Goal: Task Accomplishment & Management: Complete application form

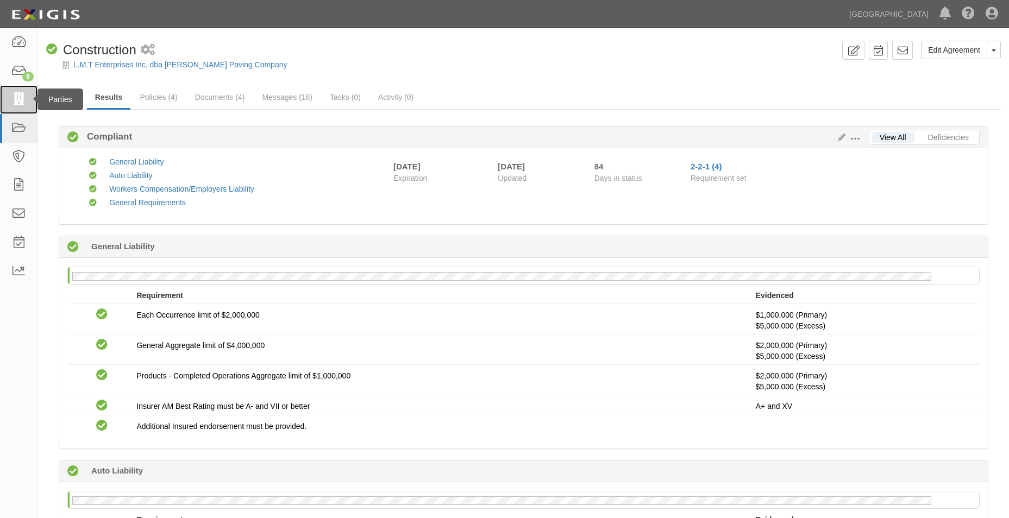
click at [8, 92] on link at bounding box center [18, 99] width 37 height 29
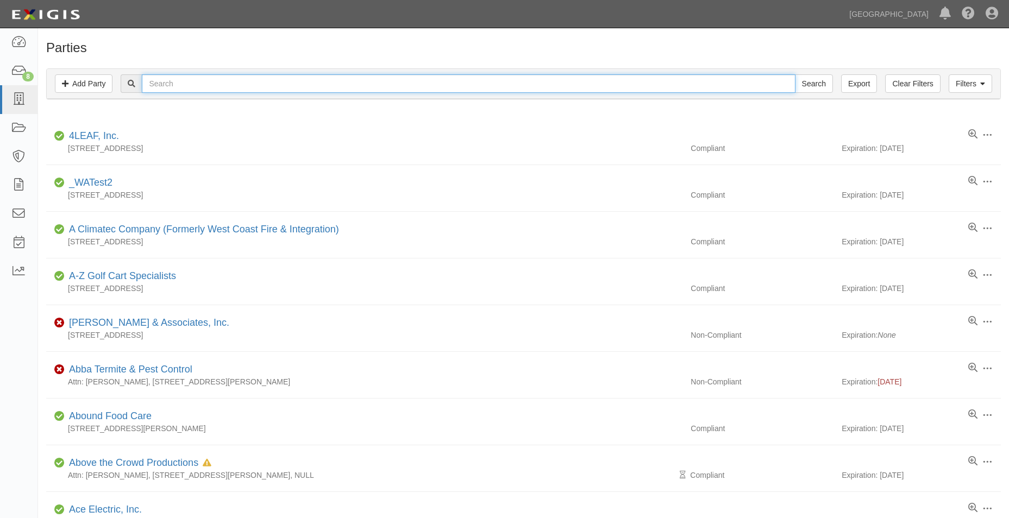
click at [267, 81] on input "text" at bounding box center [468, 83] width 653 height 18
type input "raycom"
click at [795, 74] on input "Search" at bounding box center [814, 83] width 38 height 18
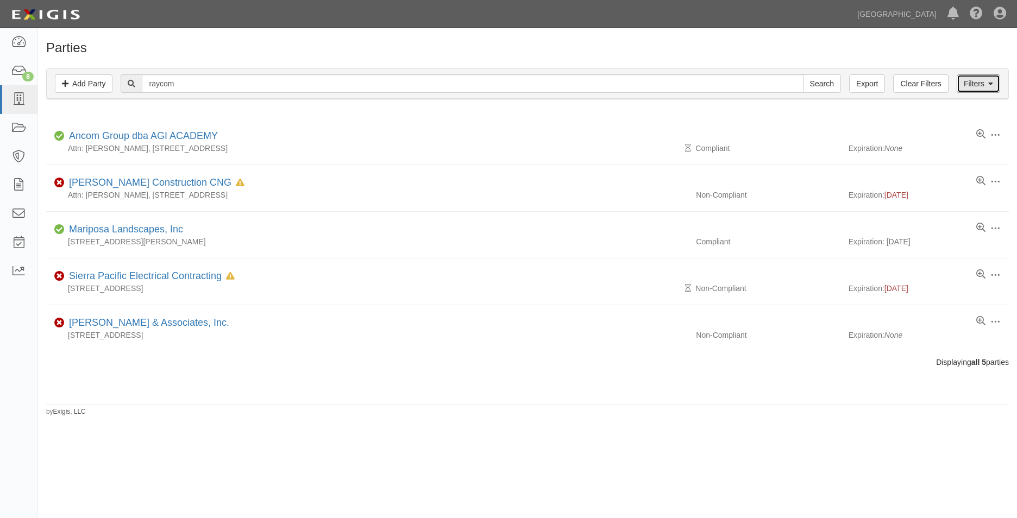
drag, startPoint x: 997, startPoint y: 85, endPoint x: 964, endPoint y: 97, distance: 34.9
click at [997, 85] on link "Filters" at bounding box center [978, 83] width 43 height 18
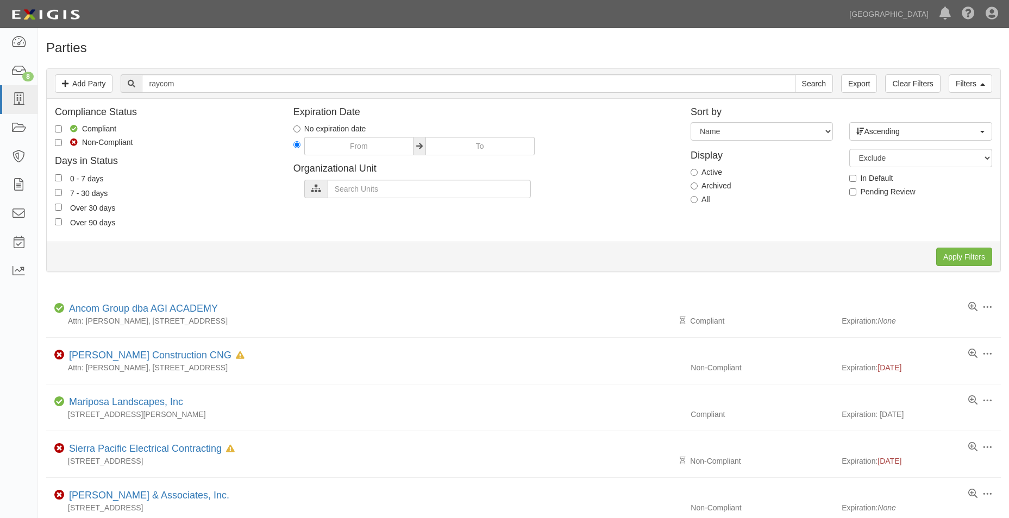
click at [682, 199] on div "Compliance Status Compliant Non-Compliant Days in Status 0 - 7 days 7 - 30 days…" at bounding box center [524, 170] width 954 height 127
click at [704, 195] on label "All" at bounding box center [701, 199] width 20 height 11
click at [698, 196] on input "All" at bounding box center [694, 199] width 7 height 7
radio input "true"
drag, startPoint x: 957, startPoint y: 244, endPoint x: 960, endPoint y: 258, distance: 14.0
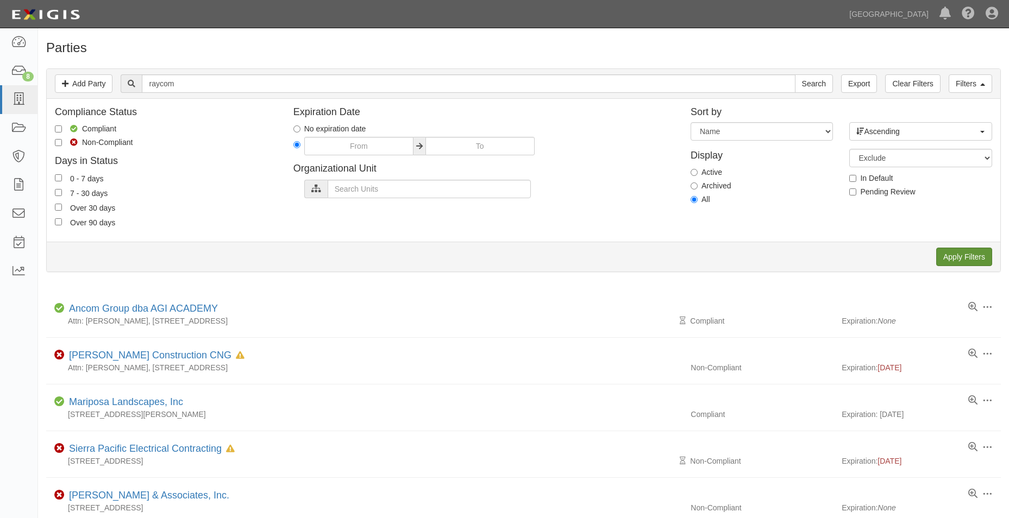
click at [958, 250] on div "Apply Filters Clear Filters" at bounding box center [524, 257] width 954 height 30
click at [960, 258] on input "Apply Filters" at bounding box center [964, 257] width 56 height 18
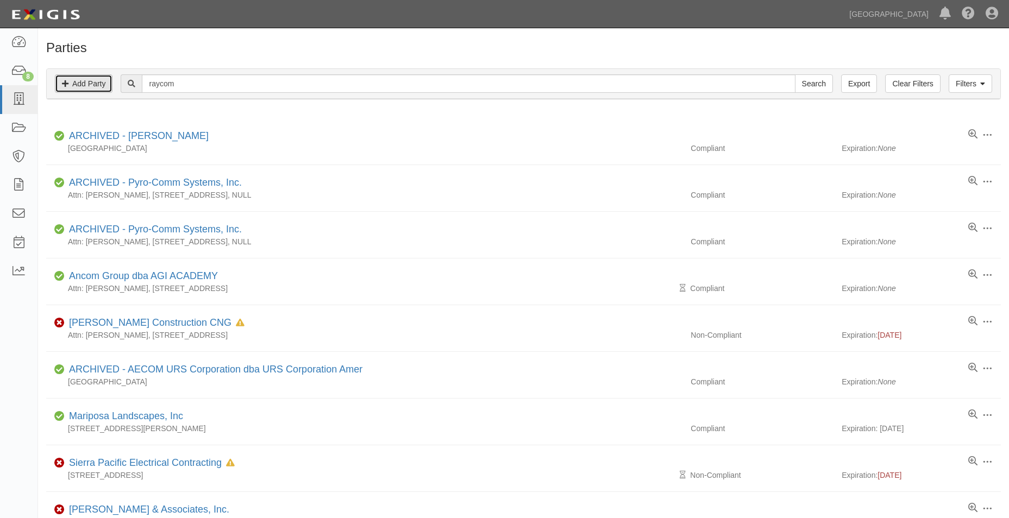
click at [101, 86] on link "Add Party" at bounding box center [84, 83] width 58 height 18
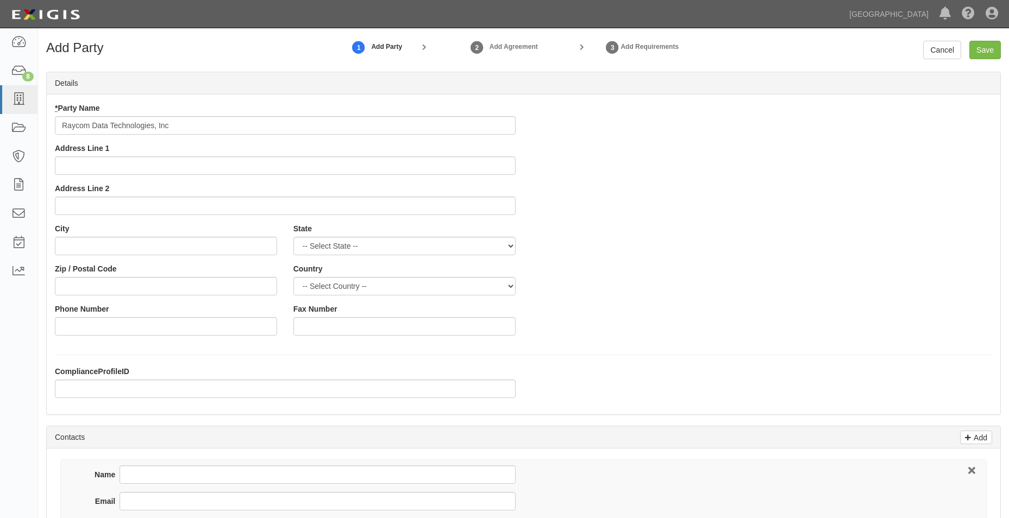
type input "Raycom Data Technologies, Inc"
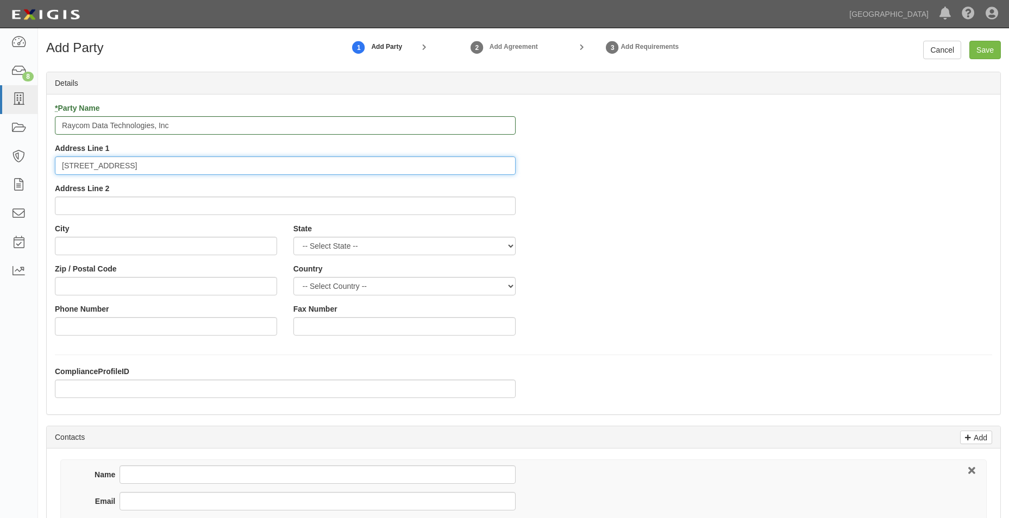
type input "[STREET_ADDRESS]"
type input "El Segundo"
select select "CA"
click at [293, 237] on select "-- Select State -- [US_STATE] [US_STATE] [US_STATE] [US_STATE] [US_STATE] [US_S…" at bounding box center [404, 246] width 222 height 18
click at [102, 275] on div "Zip / Postal Code" at bounding box center [166, 280] width 222 height 32
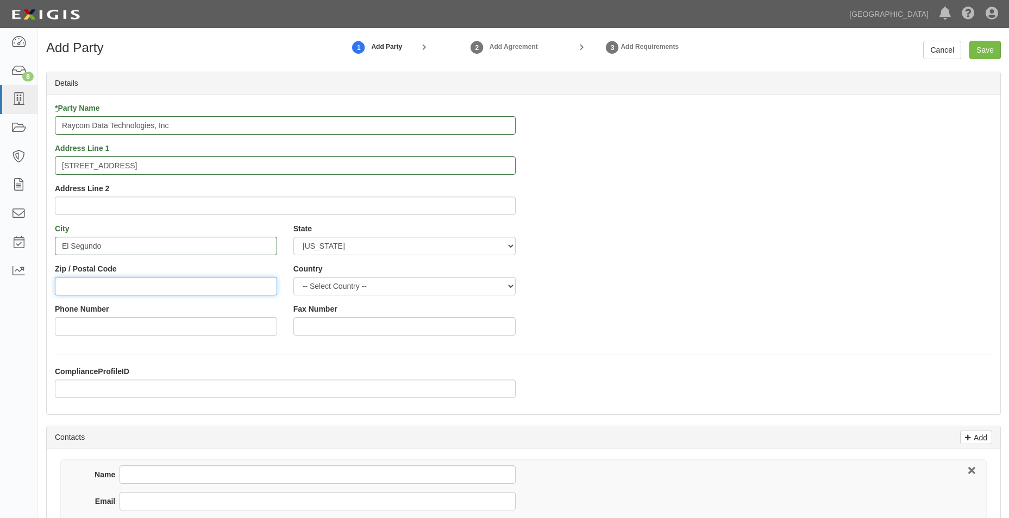
click at [102, 282] on input "Zip / Postal Code" at bounding box center [166, 286] width 222 height 18
type input "90245"
click at [176, 333] on input "Phone Number" at bounding box center [166, 326] width 222 height 18
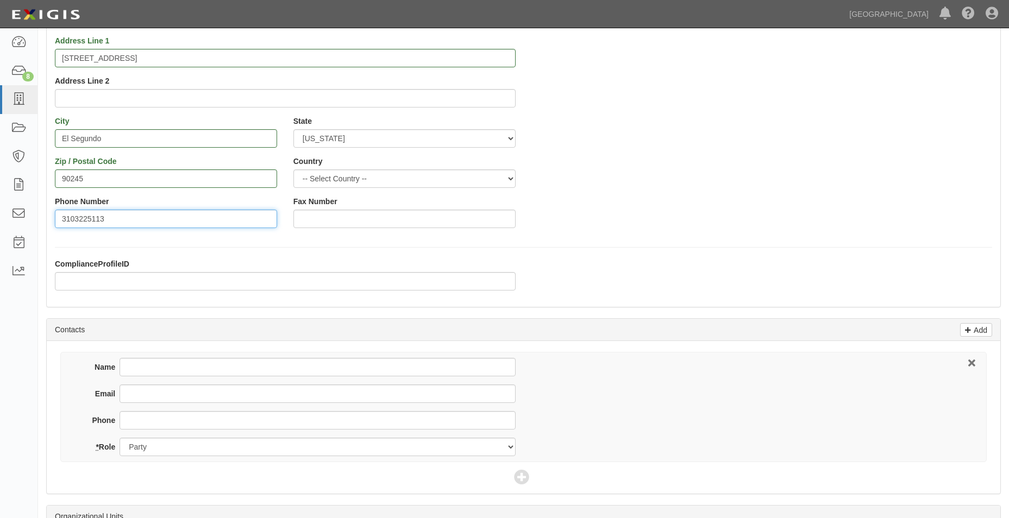
scroll to position [109, 0]
type input "3103225113"
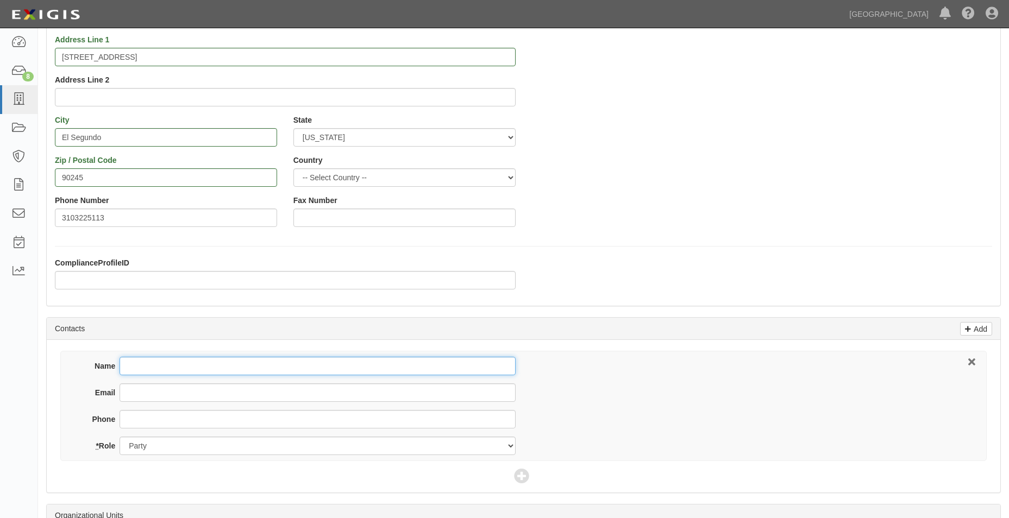
click at [191, 363] on input "Name" at bounding box center [318, 366] width 396 height 18
type input "[PERSON_NAME]"
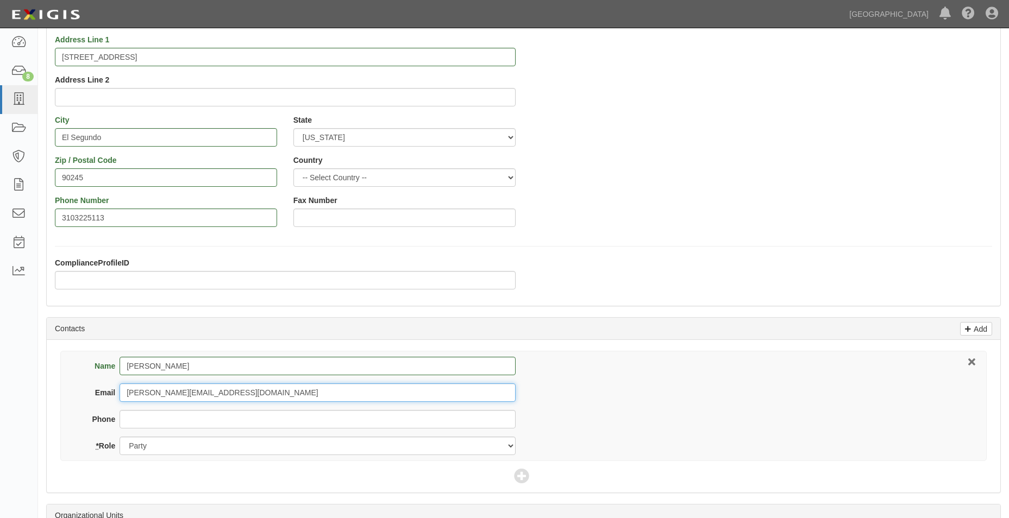
type input "eddie@raycomdtech.com"
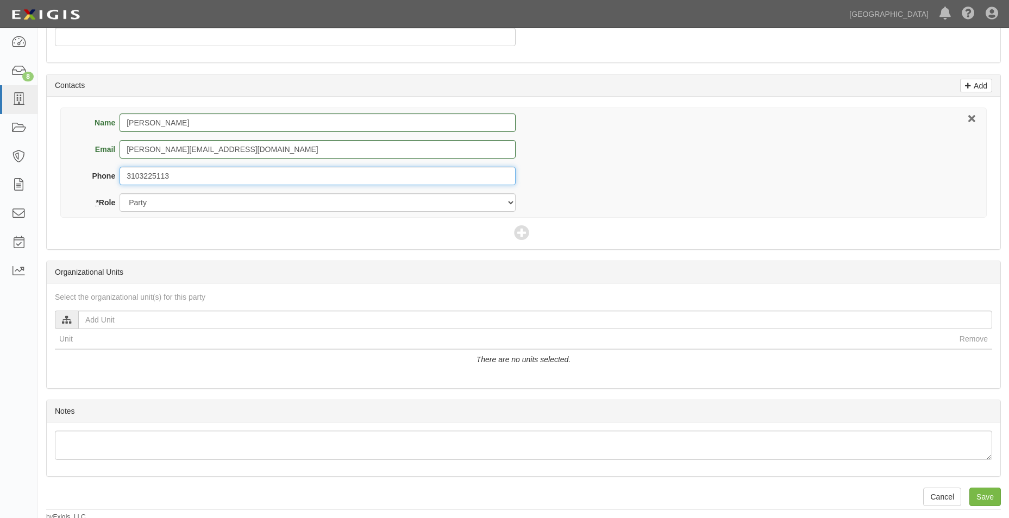
scroll to position [356, 0]
type input "3103225113"
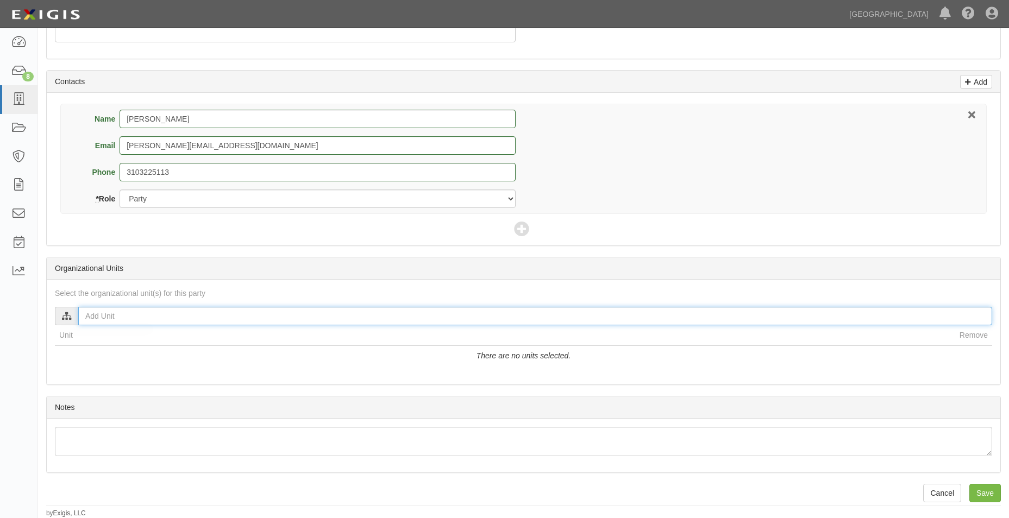
click at [185, 309] on input "text" at bounding box center [535, 316] width 914 height 18
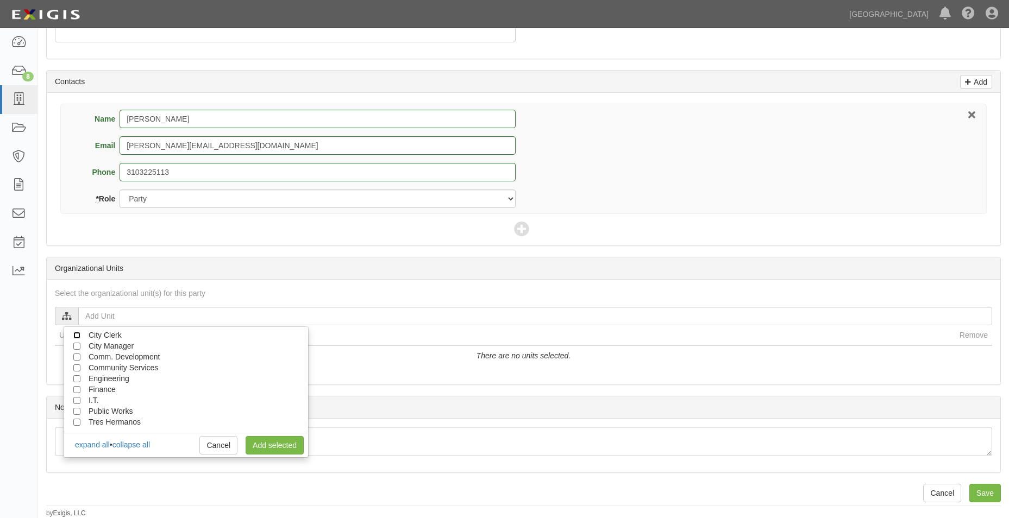
drag, startPoint x: 77, startPoint y: 335, endPoint x: 176, endPoint y: 361, distance: 102.8
click at [77, 336] on input "City Clerk" at bounding box center [76, 335] width 7 height 7
checkbox input "true"
click at [265, 441] on link "Add selected" at bounding box center [275, 445] width 58 height 18
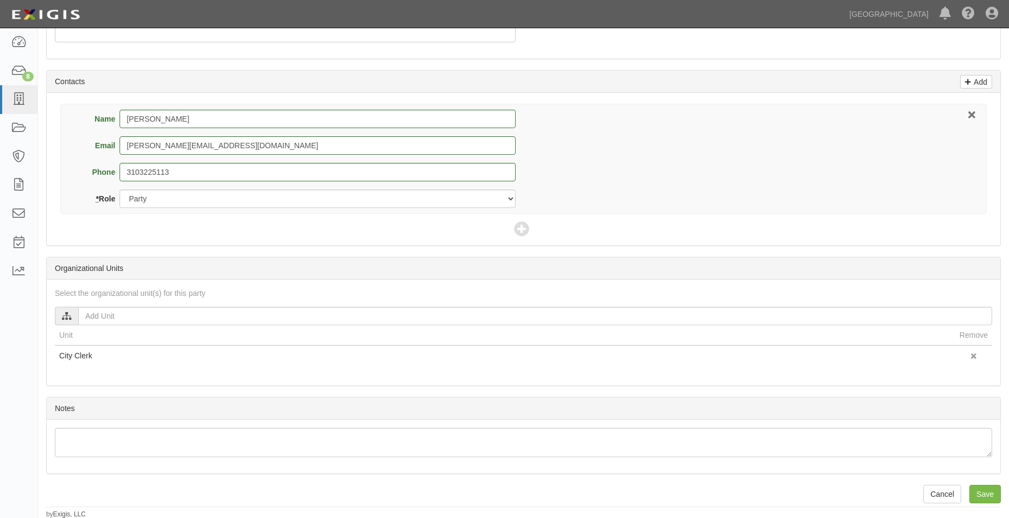
scroll to position [357, 0]
click at [976, 492] on input "Save" at bounding box center [986, 493] width 32 height 18
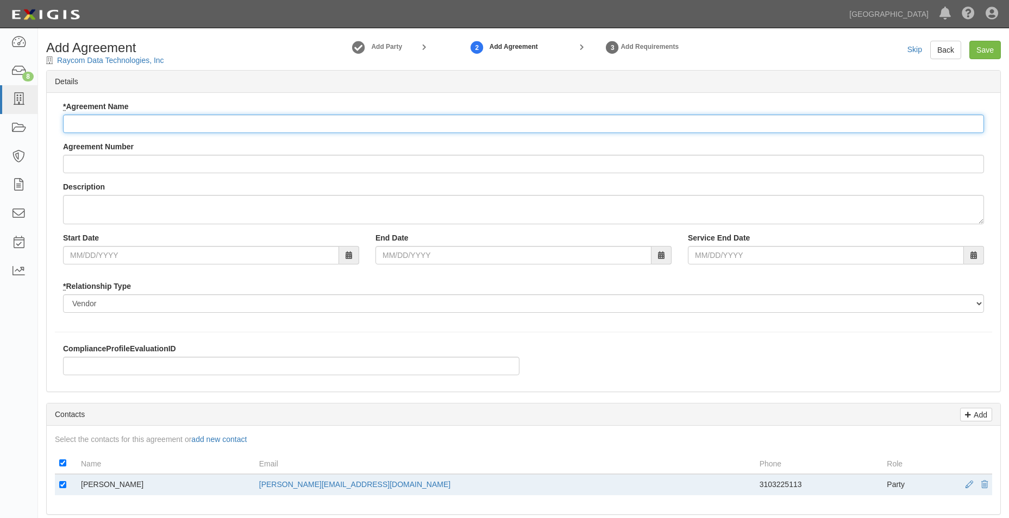
click at [198, 130] on input "* Agreement Name" at bounding box center [523, 124] width 921 height 18
type input "Professional Services Agreement"
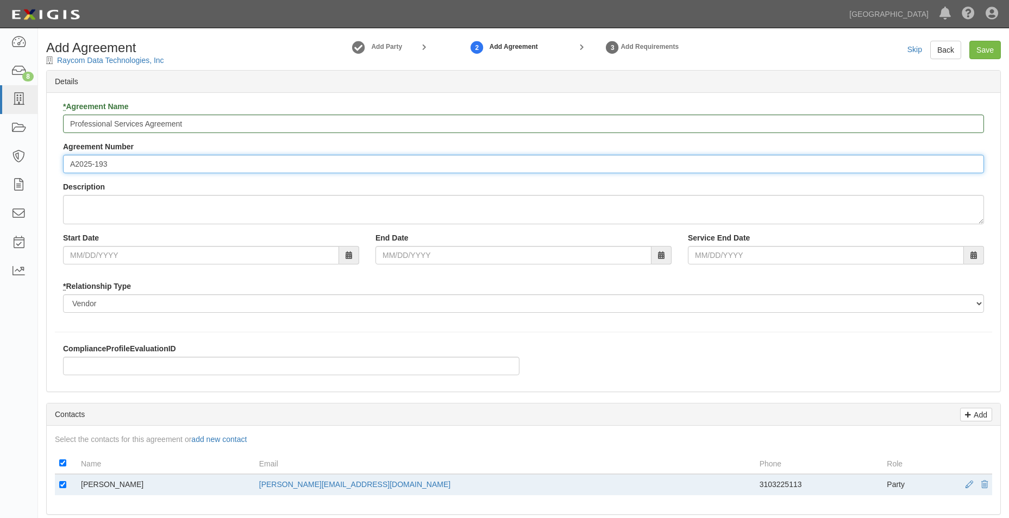
type input "A2025-193"
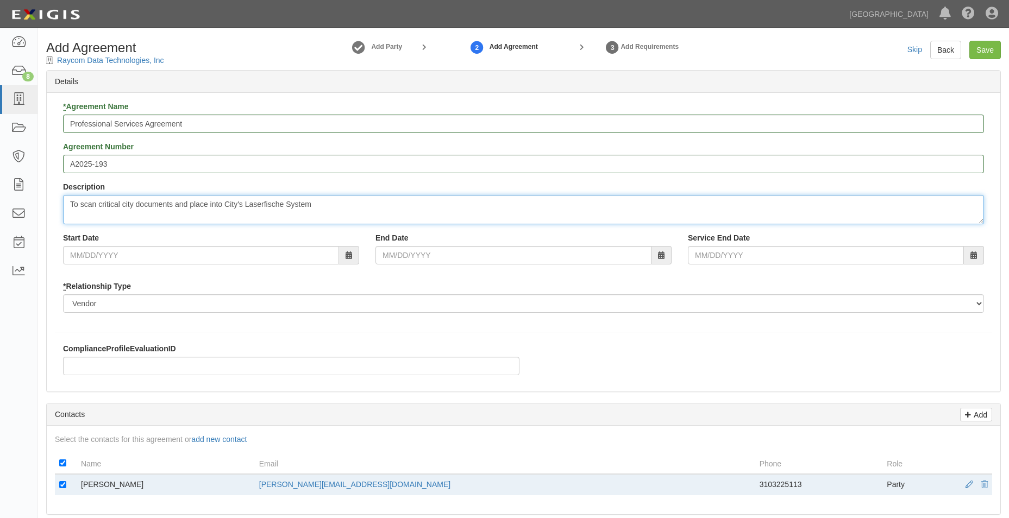
type textarea "To scan critical city documents and place into City's Laserfische System"
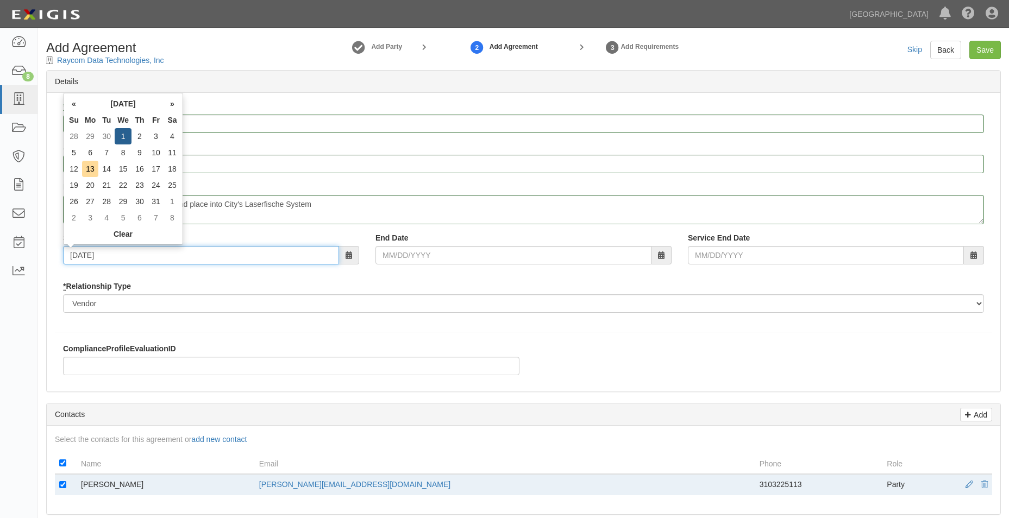
type input "10/01/2025"
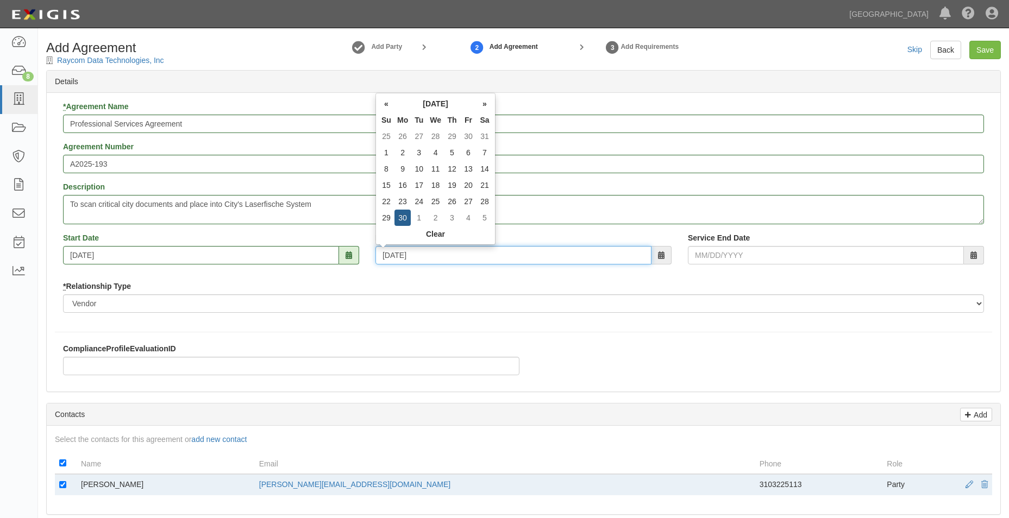
type input "09/30/2030"
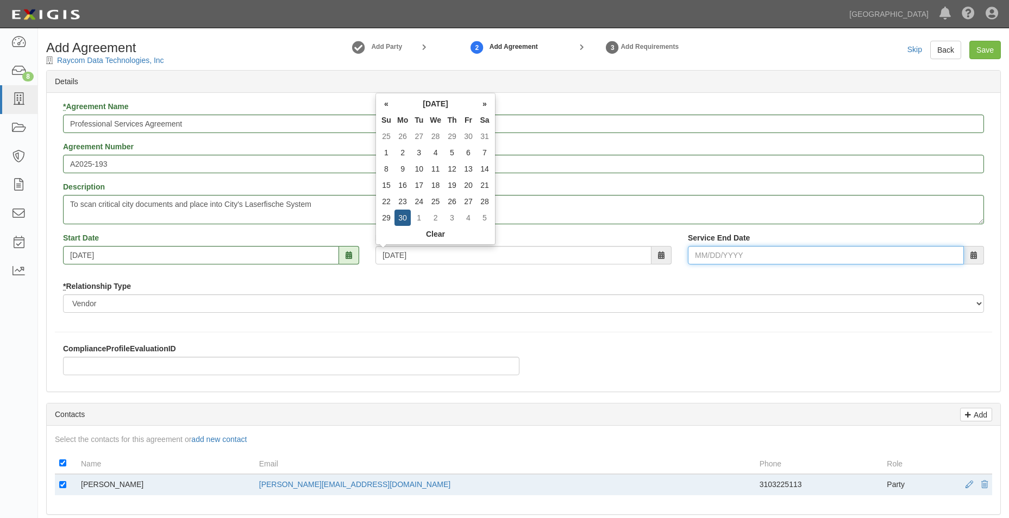
type input "09/30/2030"
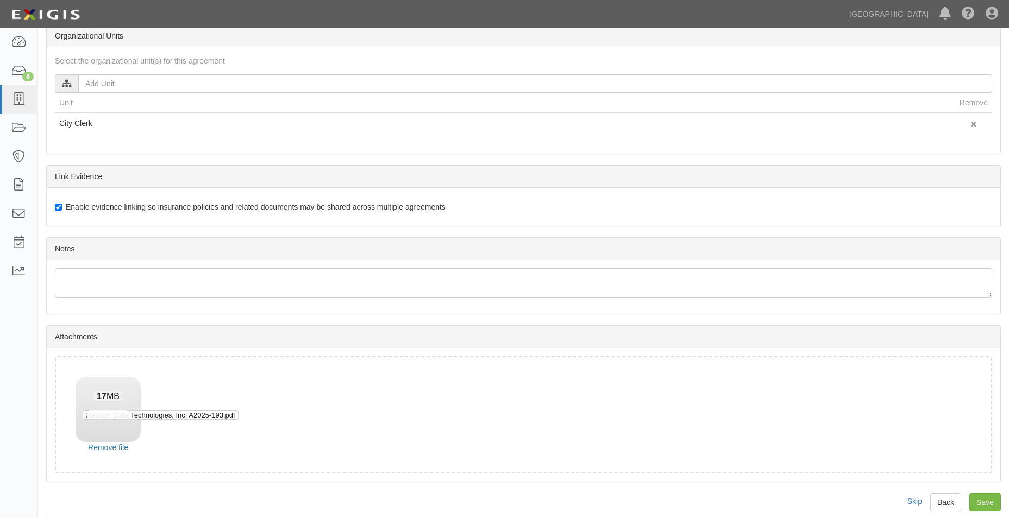
scroll to position [511, 0]
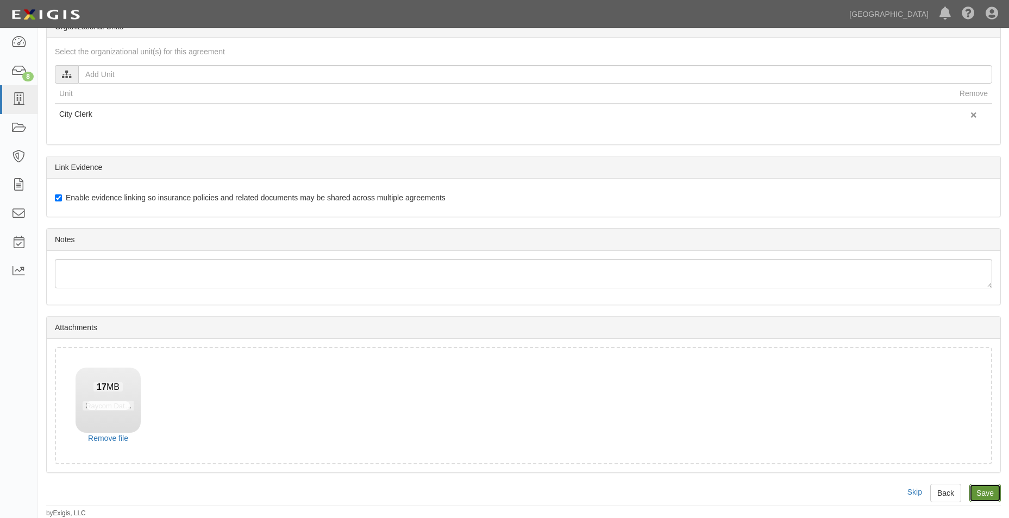
click at [992, 487] on input "Save" at bounding box center [986, 493] width 32 height 18
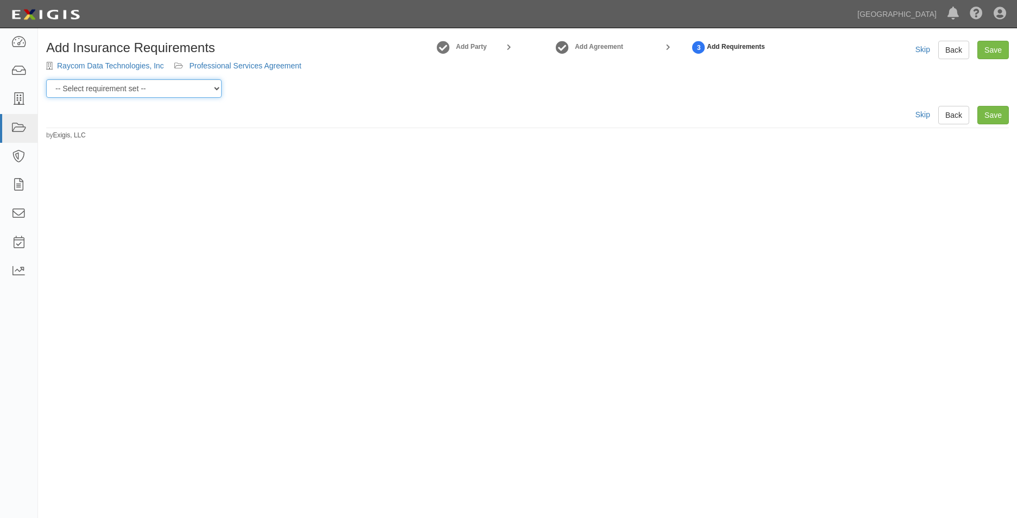
click at [149, 93] on select "-- Select requirement set -- 0-0-0-.03 Prof. Liability 0-0-0-1 CYB 0-1-0-0-1 E&…" at bounding box center [134, 88] width 176 height 18
select select "54300"
click at [46, 79] on select "-- Select requirement set -- 0-0-0-.03 Prof. Liability 0-0-0-1 CYB 0-1-0-0-1 E&…" at bounding box center [134, 88] width 176 height 18
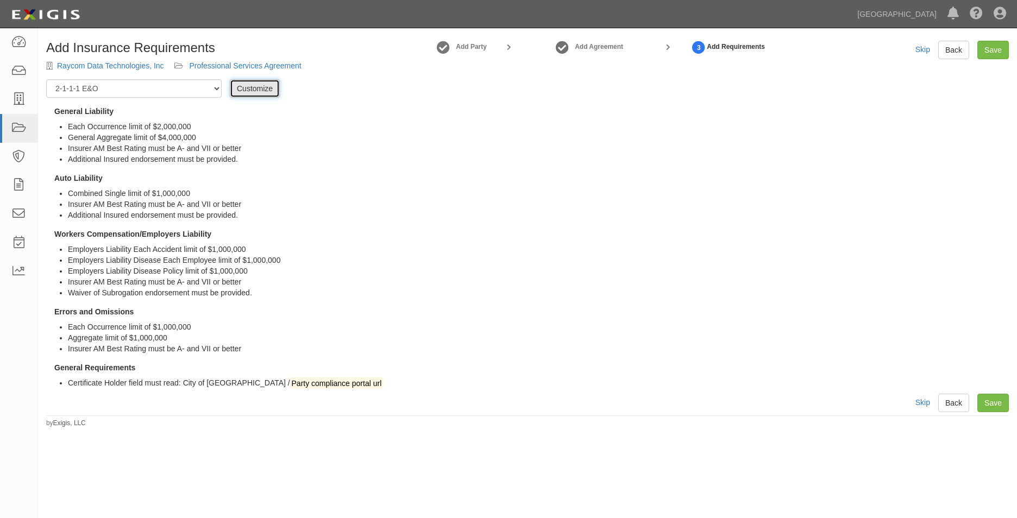
click at [235, 85] on link "Customize" at bounding box center [255, 88] width 50 height 18
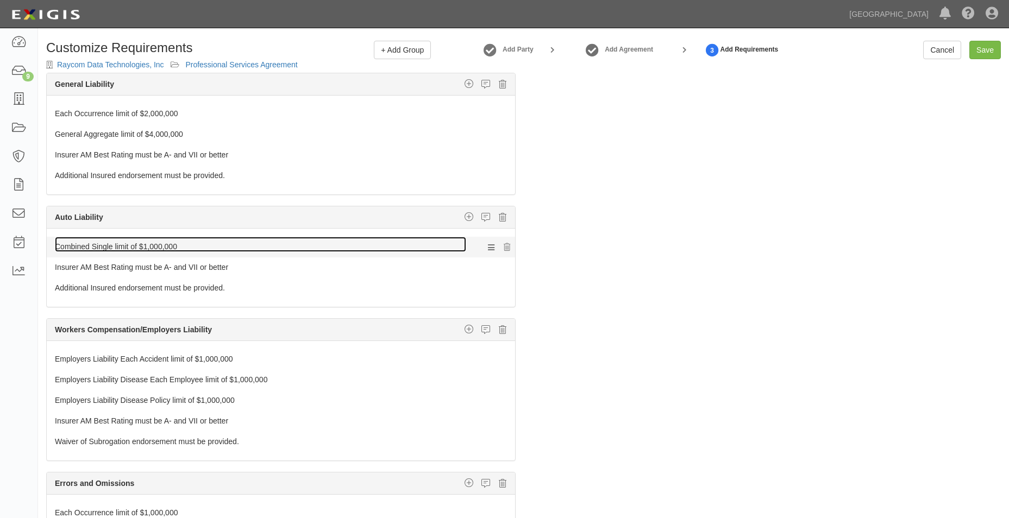
click at [156, 242] on link "Combined Single limit of $1,000,000" at bounding box center [260, 244] width 411 height 15
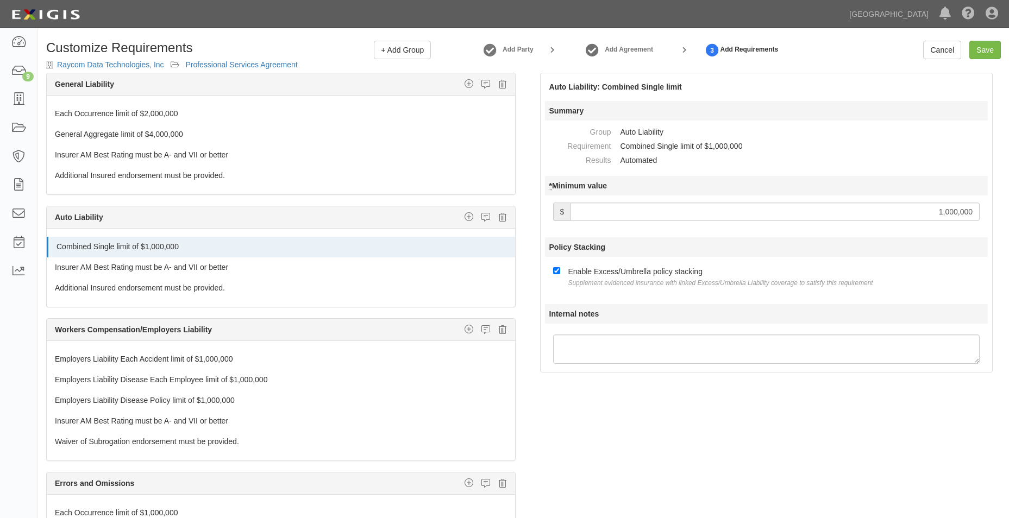
click at [941, 217] on input "1,000,000" at bounding box center [775, 212] width 409 height 18
click at [977, 48] on link "Save" at bounding box center [986, 50] width 32 height 18
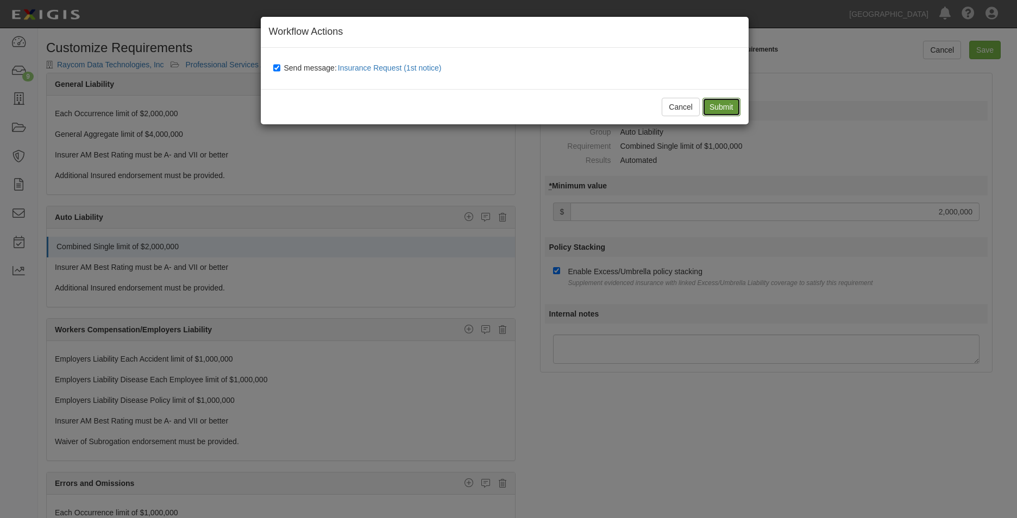
click at [712, 105] on input "Submit" at bounding box center [722, 107] width 38 height 18
type input "2000000"
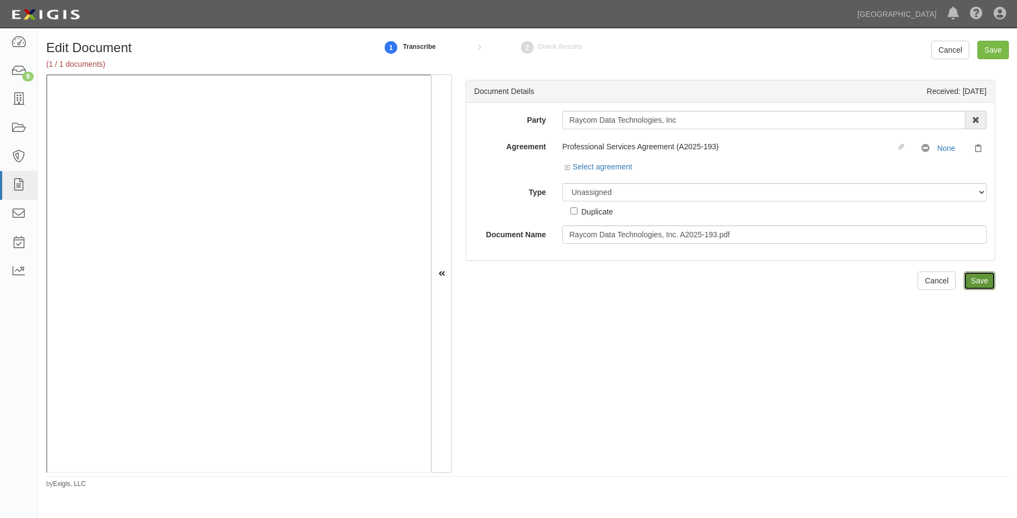
click at [966, 277] on input "Save" at bounding box center [980, 281] width 32 height 18
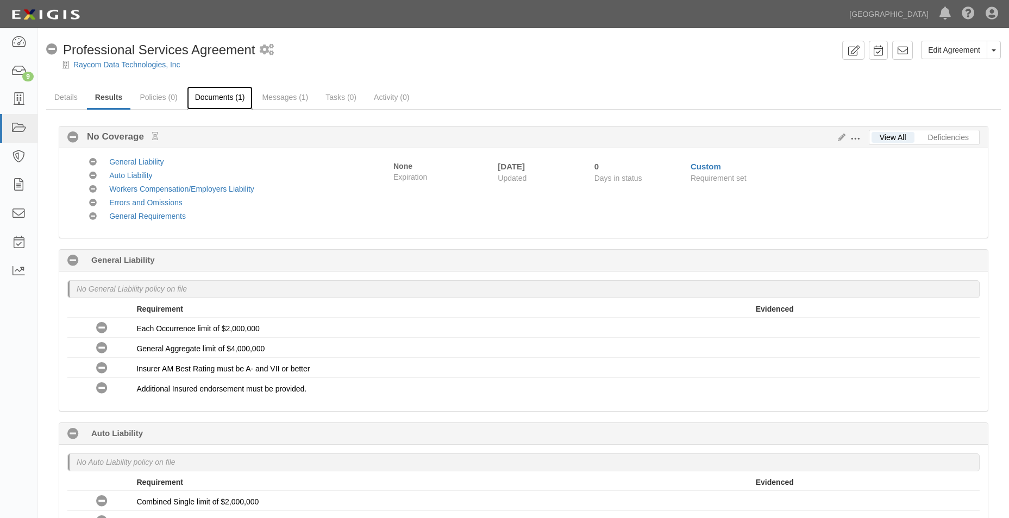
click at [205, 96] on link "Documents (1)" at bounding box center [220, 97] width 66 height 23
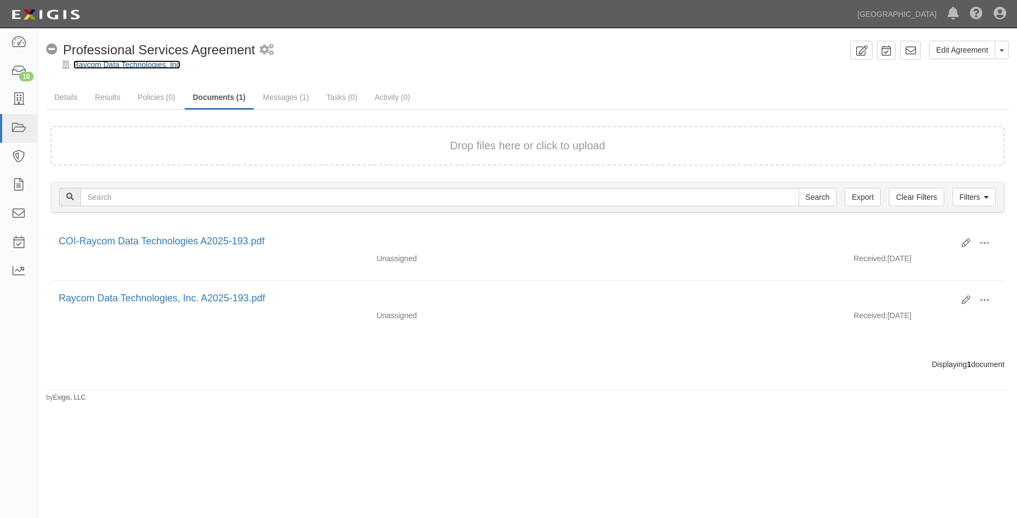
click at [128, 66] on link "Raycom Data Technologies, Inc" at bounding box center [126, 64] width 107 height 9
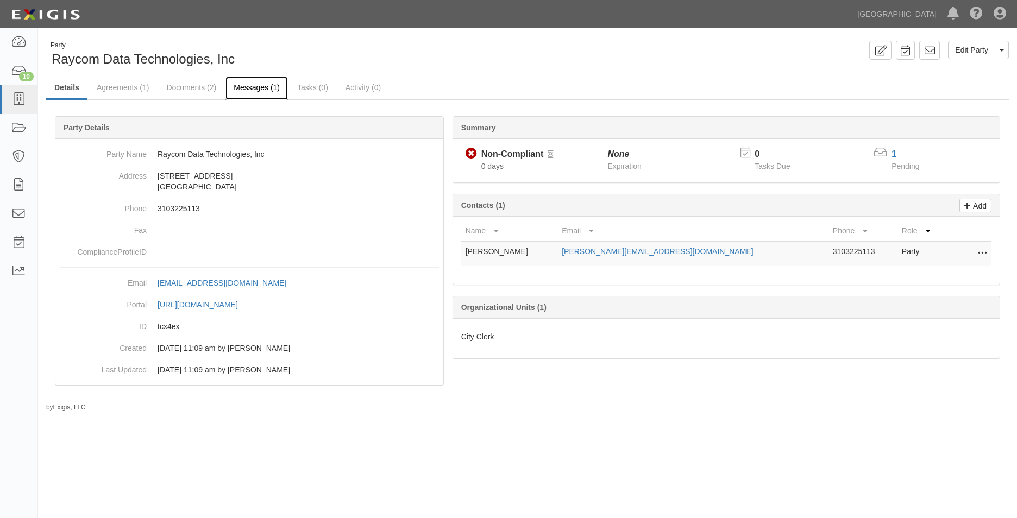
click at [256, 88] on link "Messages (1)" at bounding box center [257, 88] width 62 height 23
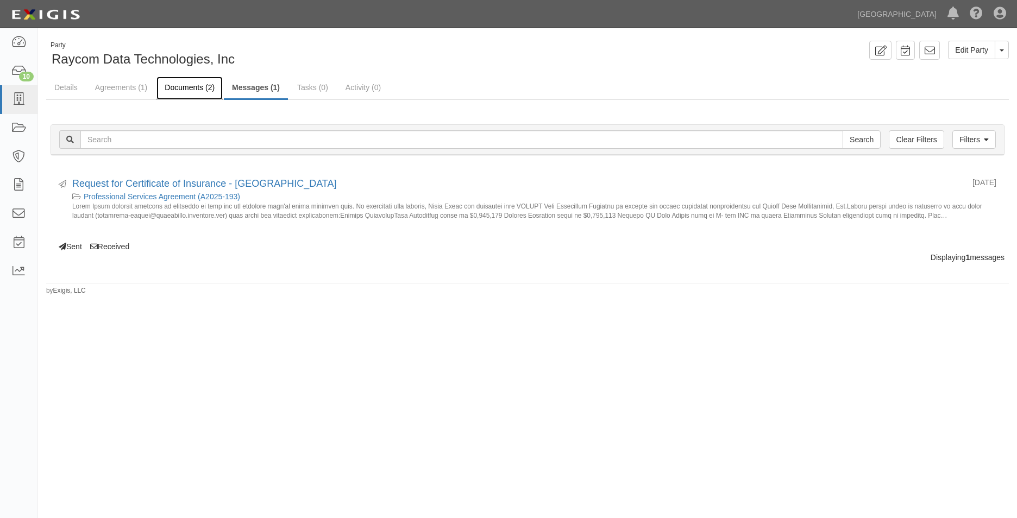
click at [195, 87] on link "Documents (2)" at bounding box center [190, 88] width 66 height 23
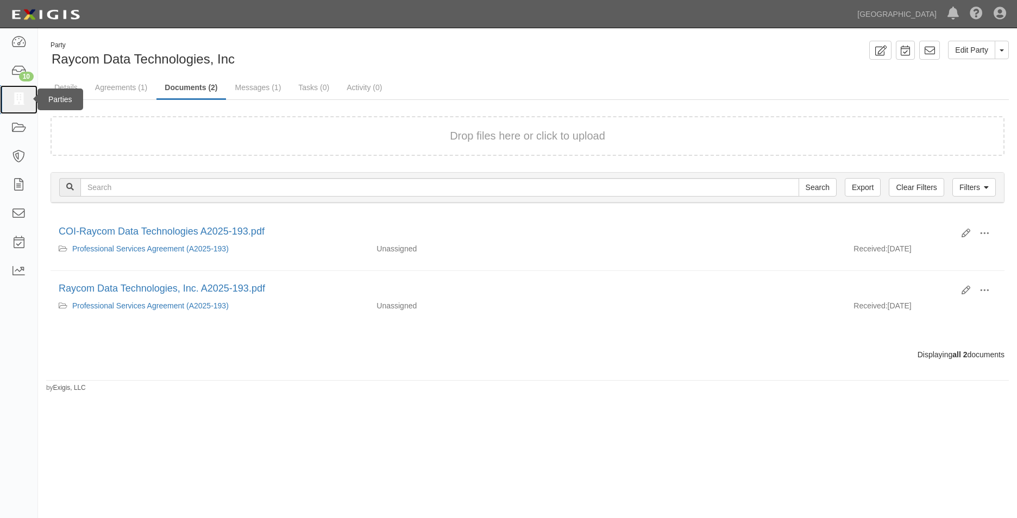
click at [21, 108] on link at bounding box center [18, 99] width 37 height 29
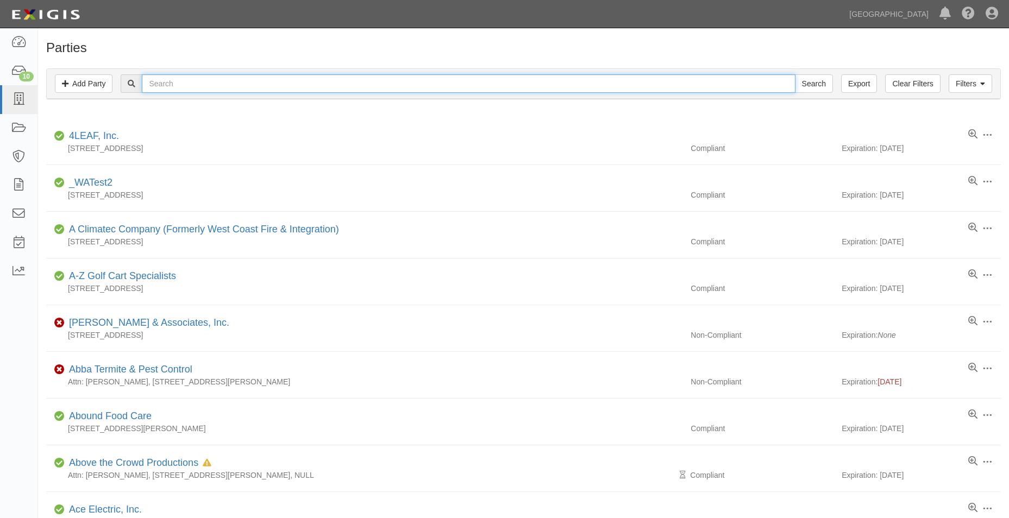
click at [164, 86] on input "text" at bounding box center [468, 83] width 653 height 18
type input "endless endeavors"
click at [973, 78] on link "Filters" at bounding box center [970, 83] width 43 height 18
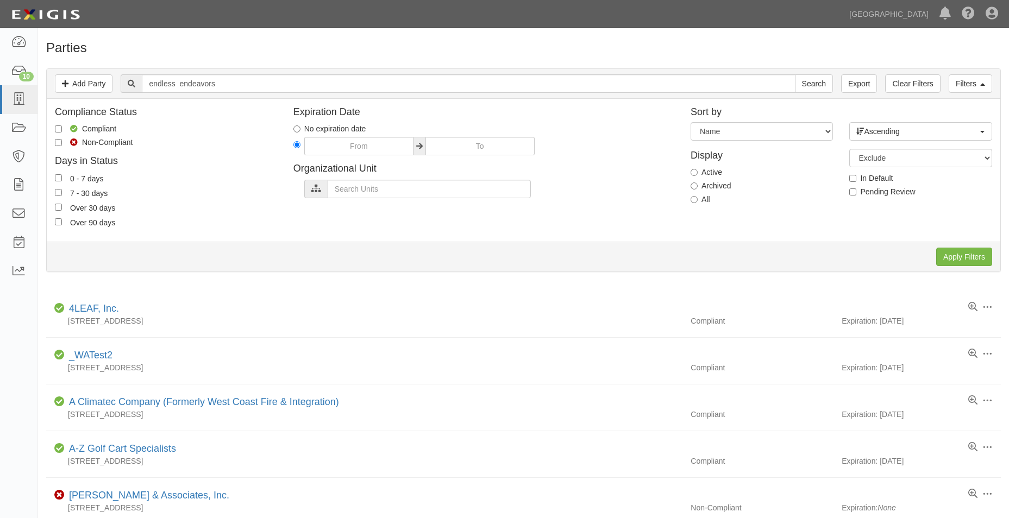
click at [705, 198] on label "All" at bounding box center [701, 199] width 20 height 11
click at [698, 198] on input "All" at bounding box center [694, 199] width 7 height 7
radio input "true"
click at [958, 264] on input "Apply Filters" at bounding box center [964, 257] width 56 height 18
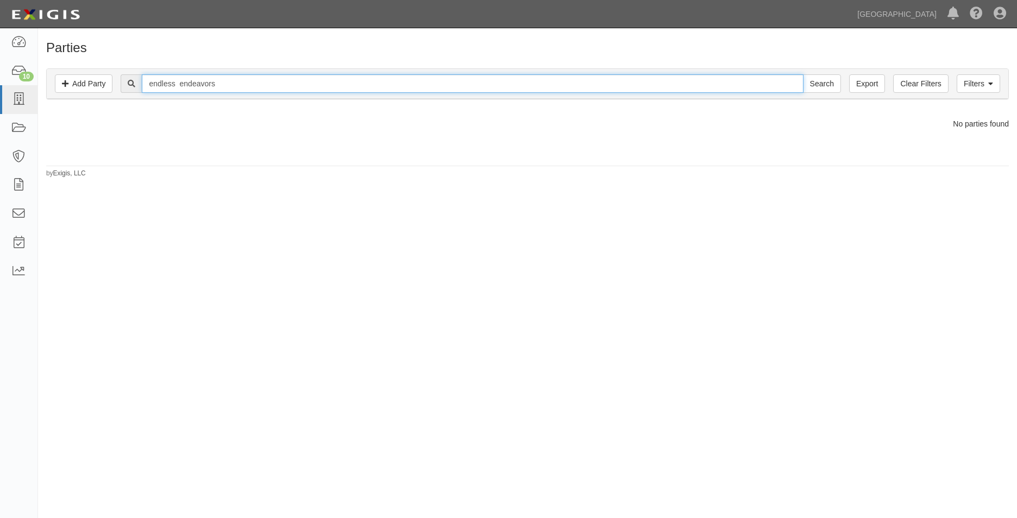
drag, startPoint x: 245, startPoint y: 82, endPoint x: 183, endPoint y: 86, distance: 61.6
click at [183, 86] on input "endless endeavors" at bounding box center [472, 83] width 661 height 18
type input "endless"
click at [803, 74] on input "Search" at bounding box center [822, 83] width 38 height 18
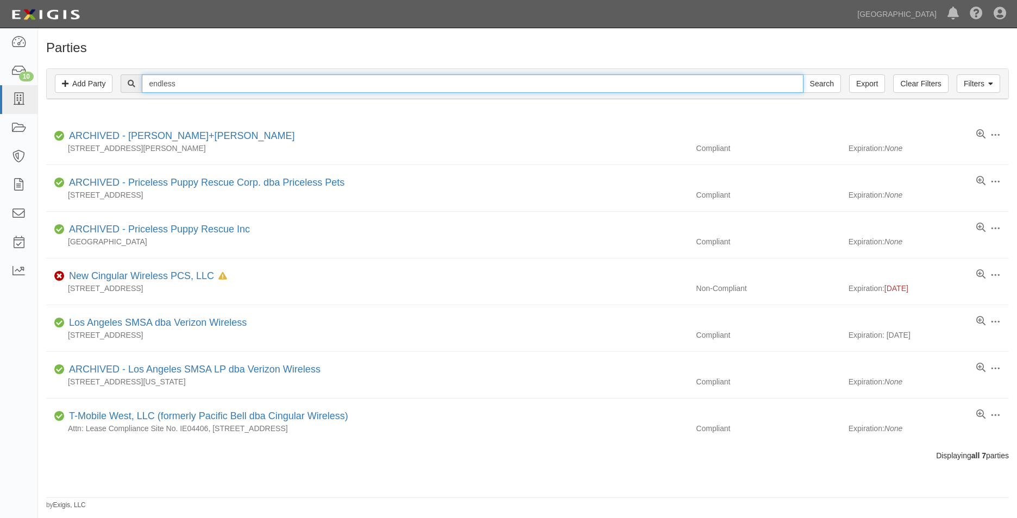
drag, startPoint x: 200, startPoint y: 85, endPoint x: 106, endPoint y: 93, distance: 94.4
click at [106, 93] on div "Filters Add Party Clear Filters Export endless Search Filters" at bounding box center [528, 84] width 962 height 30
type input "precision technologies"
click at [984, 87] on link "Filters" at bounding box center [978, 83] width 43 height 18
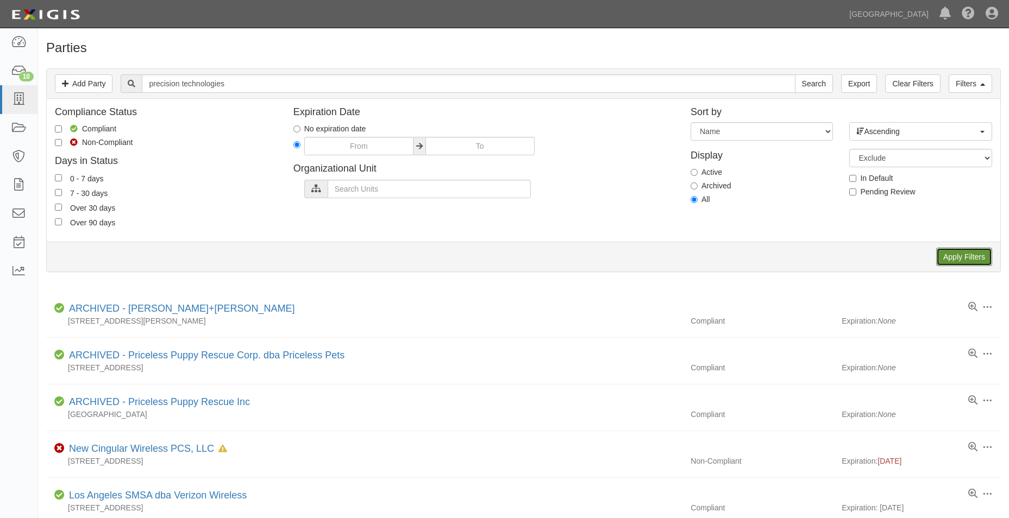
click at [953, 258] on input "Apply Filters" at bounding box center [964, 257] width 56 height 18
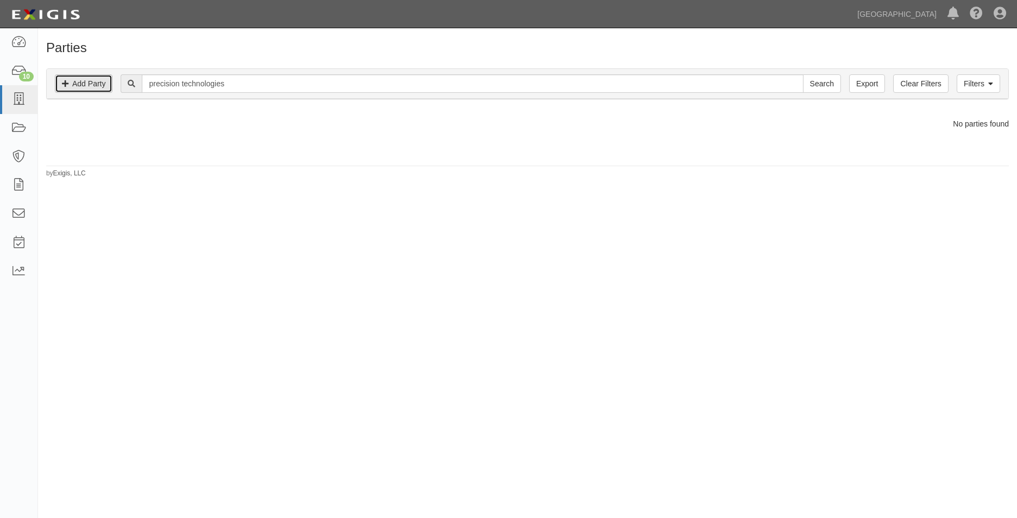
click at [90, 83] on link "Add Party" at bounding box center [84, 83] width 58 height 18
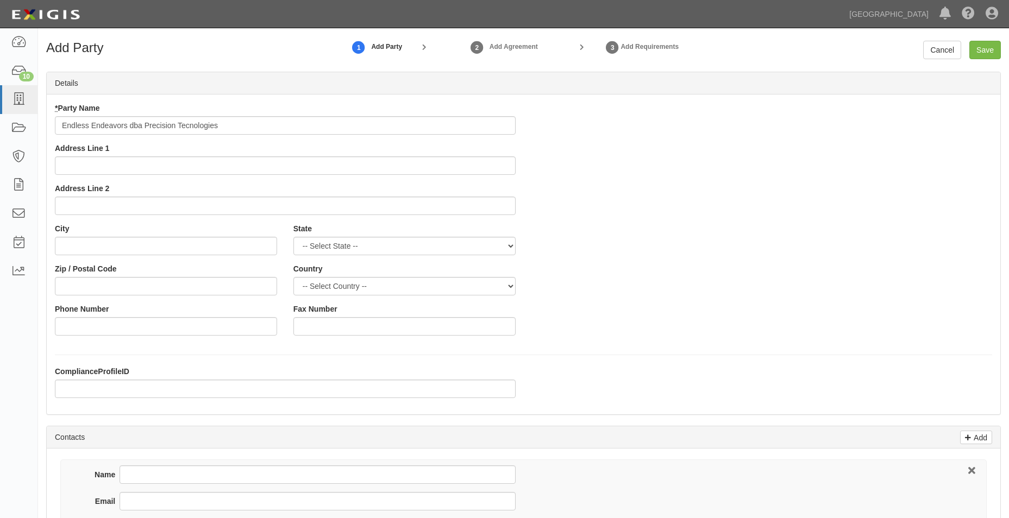
type input "Endless Endeavors dba Precision Tecnologies"
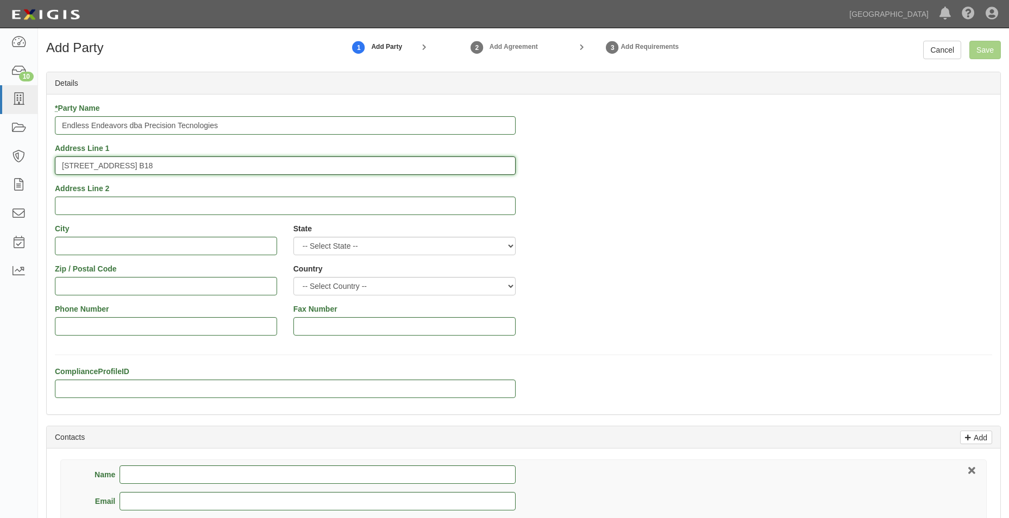
type input "[STREET_ADDRESS] B18"
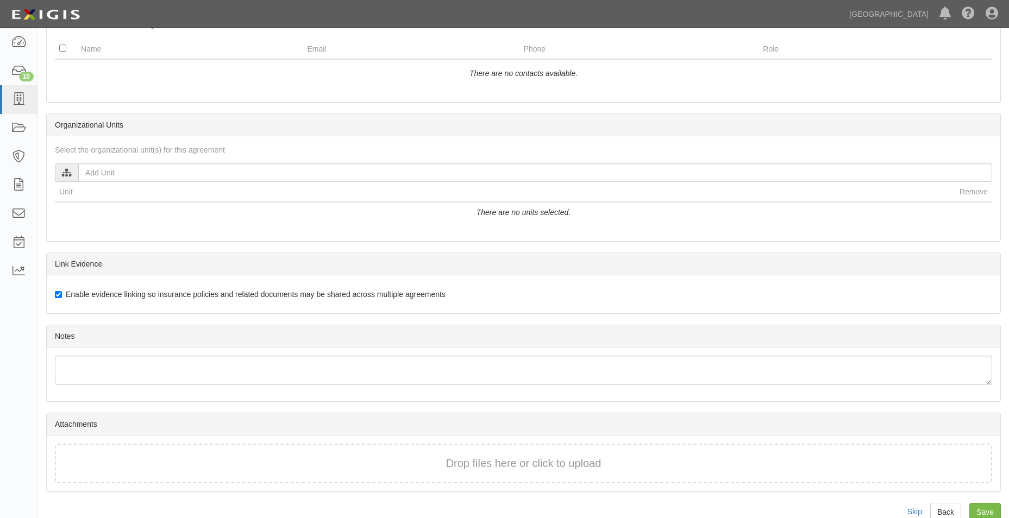
scroll to position [434, 0]
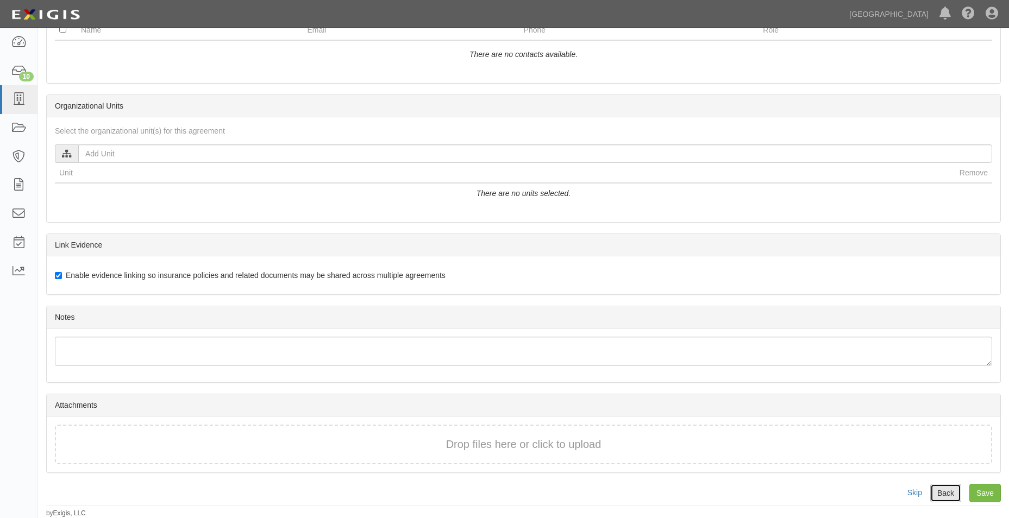
click at [947, 496] on link "Back" at bounding box center [945, 493] width 31 height 18
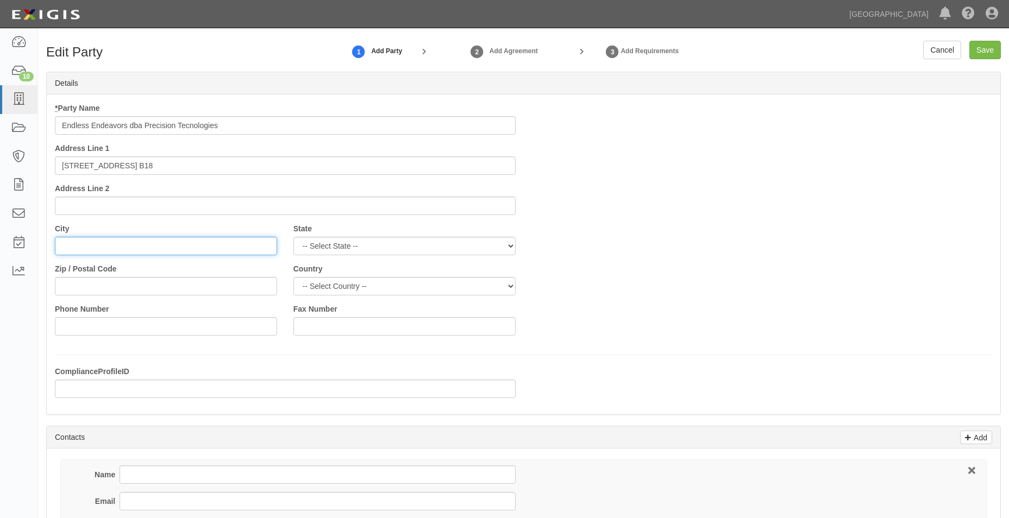
click at [147, 246] on input "City" at bounding box center [166, 246] width 222 height 18
type input "e"
type input "[GEOGRAPHIC_DATA]"
click at [397, 239] on select "-- Select State -- [US_STATE] [US_STATE] [US_STATE] [US_STATE] [US_STATE] [US_S…" at bounding box center [404, 246] width 222 height 18
select select "CA"
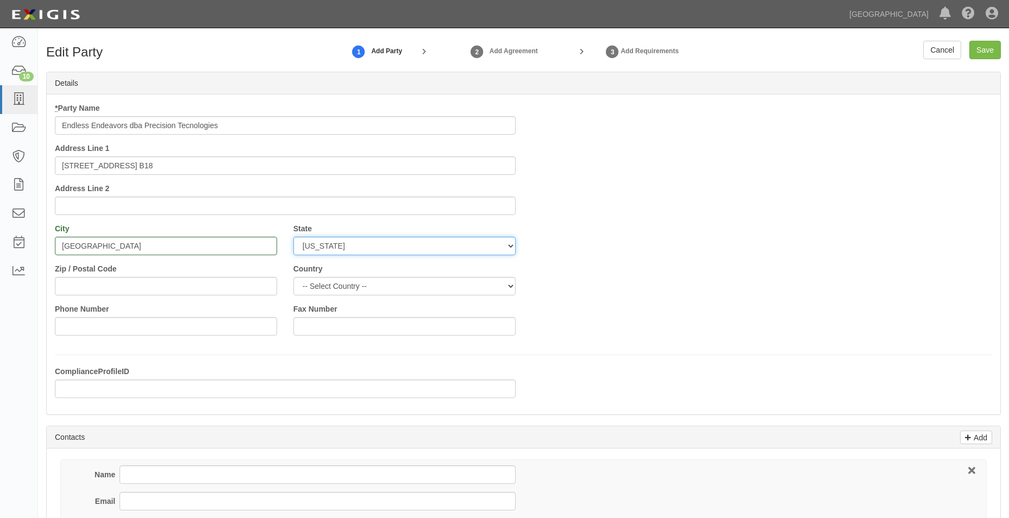
click at [293, 237] on select "-- Select State -- [US_STATE] [US_STATE] [US_STATE] [US_STATE] [US_STATE] [US_S…" at bounding box center [404, 246] width 222 height 18
click at [341, 287] on select "-- Select Country -- [GEOGRAPHIC_DATA] [GEOGRAPHIC_DATA] --------------- [GEOGR…" at bounding box center [404, 286] width 222 height 18
select select "US"
click at [293, 277] on select "-- Select Country -- [GEOGRAPHIC_DATA] [GEOGRAPHIC_DATA] --------------- [GEOGR…" at bounding box center [404, 286] width 222 height 18
drag, startPoint x: 155, startPoint y: 276, endPoint x: 151, endPoint y: 283, distance: 8.8
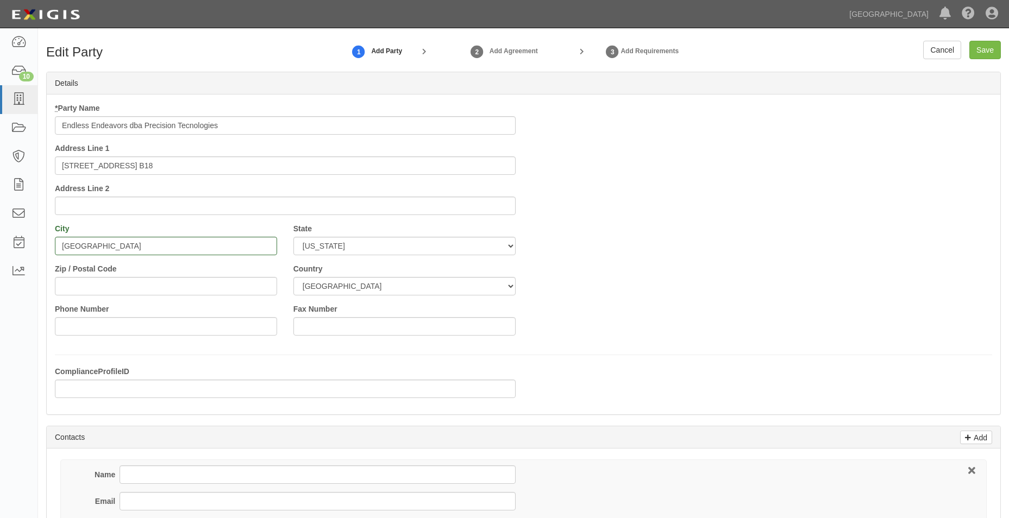
click at [154, 278] on div "Zip / Postal Code" at bounding box center [166, 280] width 222 height 32
click at [150, 286] on input "Zip / Postal Code" at bounding box center [166, 286] width 222 height 18
click at [253, 335] on input "Phone Number" at bounding box center [166, 326] width 222 height 18
click at [181, 285] on input "8/5/25" at bounding box center [166, 286] width 222 height 18
type input "8"
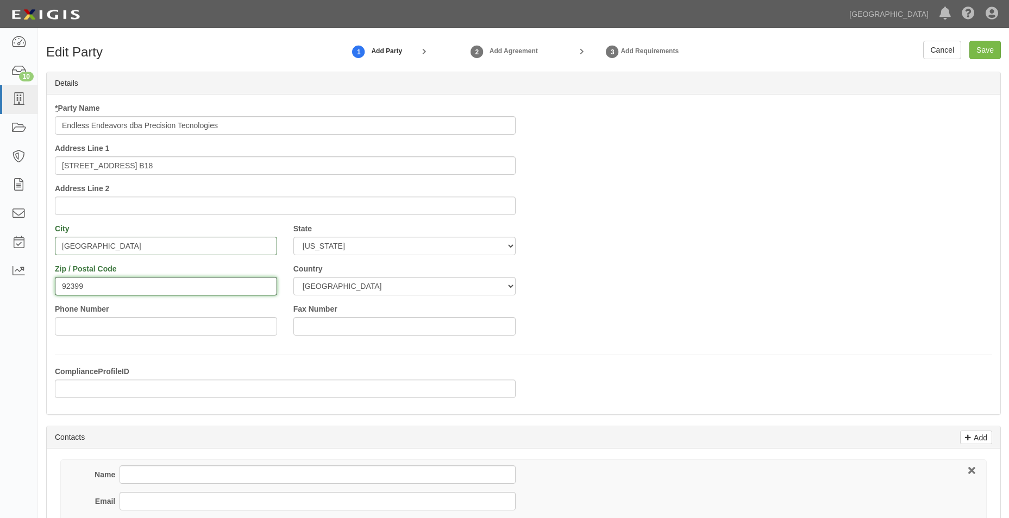
type input "92399"
click at [606, 292] on div "* Party Name Endless Endeavors dba Precision Tecnologies Address Line 1 4129 Ma…" at bounding box center [524, 223] width 954 height 241
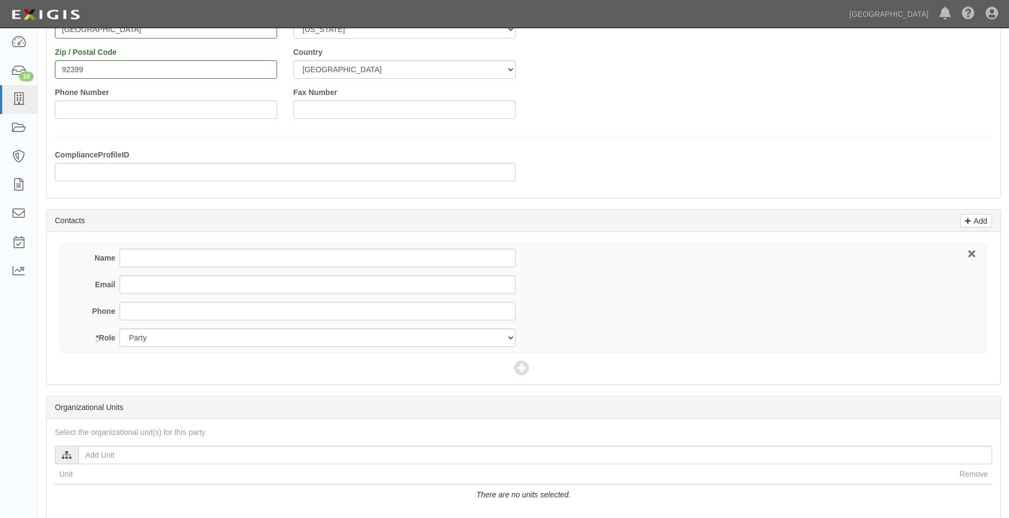
scroll to position [217, 0]
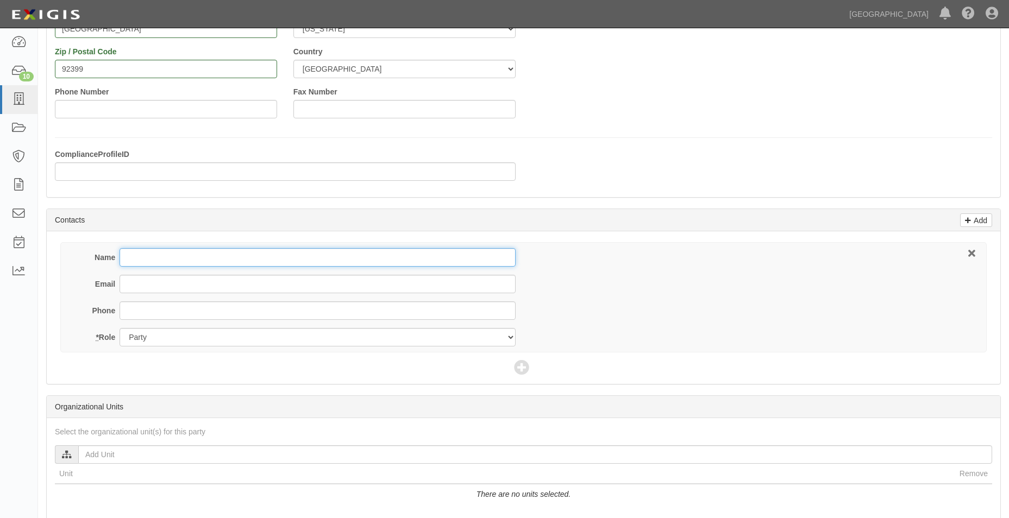
click at [229, 257] on input "Name" at bounding box center [318, 257] width 396 height 18
type input "Robert Hawkins"
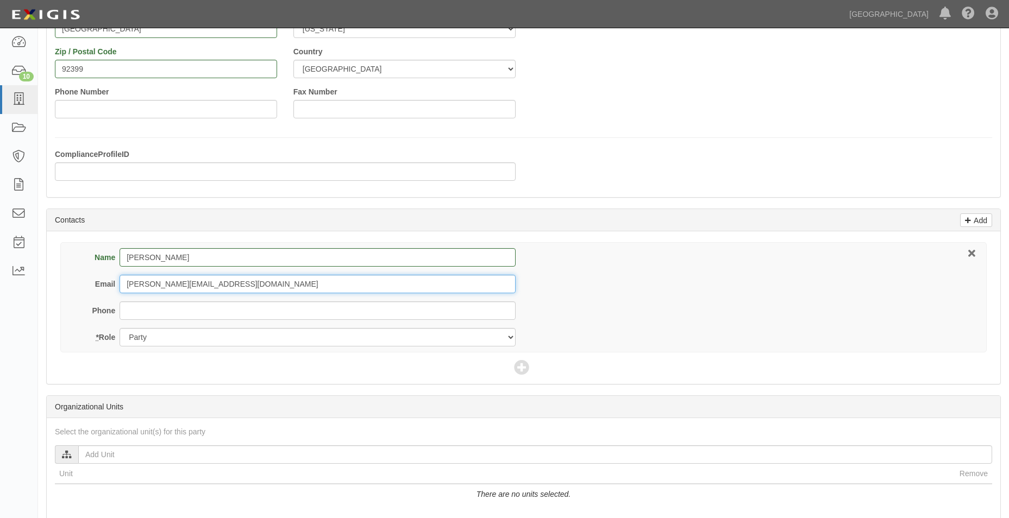
type input "robby@precisiontechit.com"
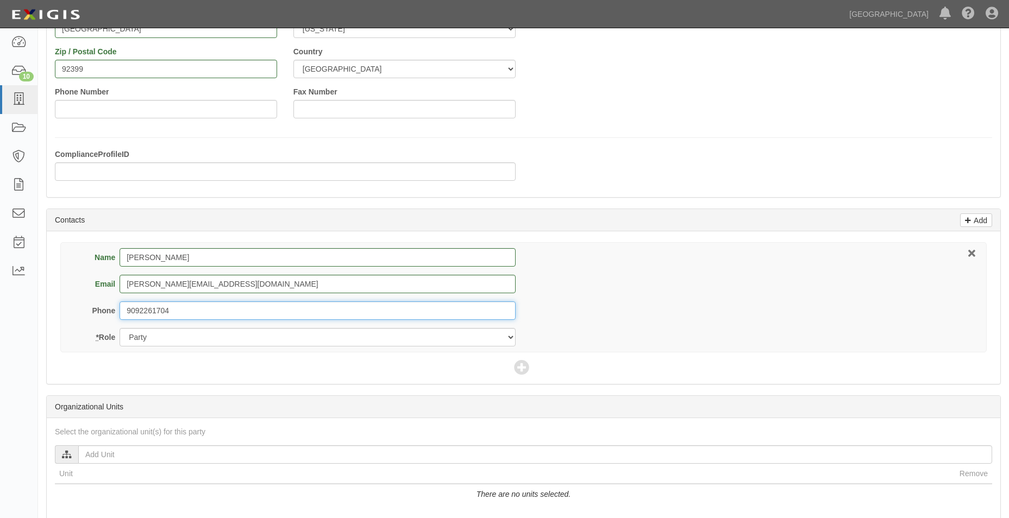
type input "9092261704"
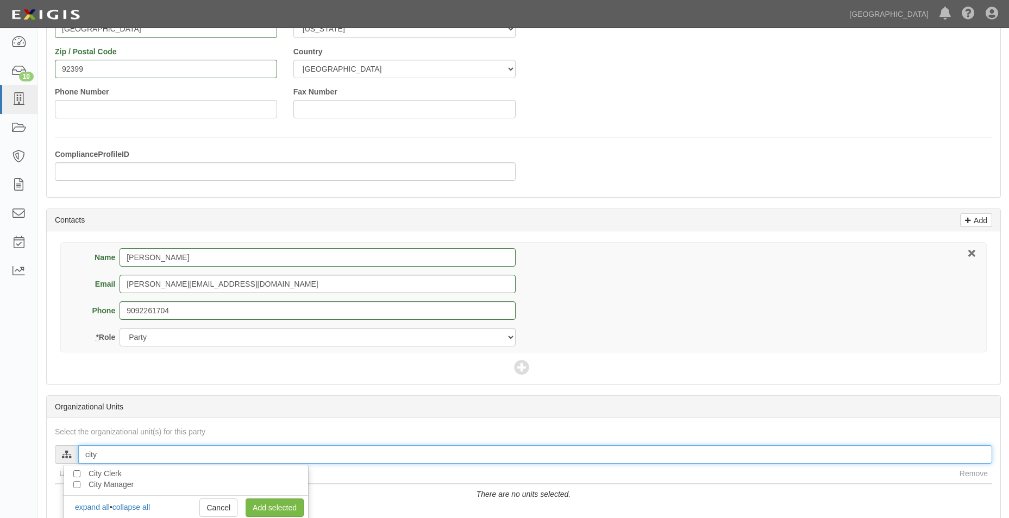
type input "city"
click at [78, 486] on input "City Manager" at bounding box center [76, 485] width 7 height 7
checkbox input "true"
click at [298, 507] on link "Add selected" at bounding box center [275, 508] width 58 height 18
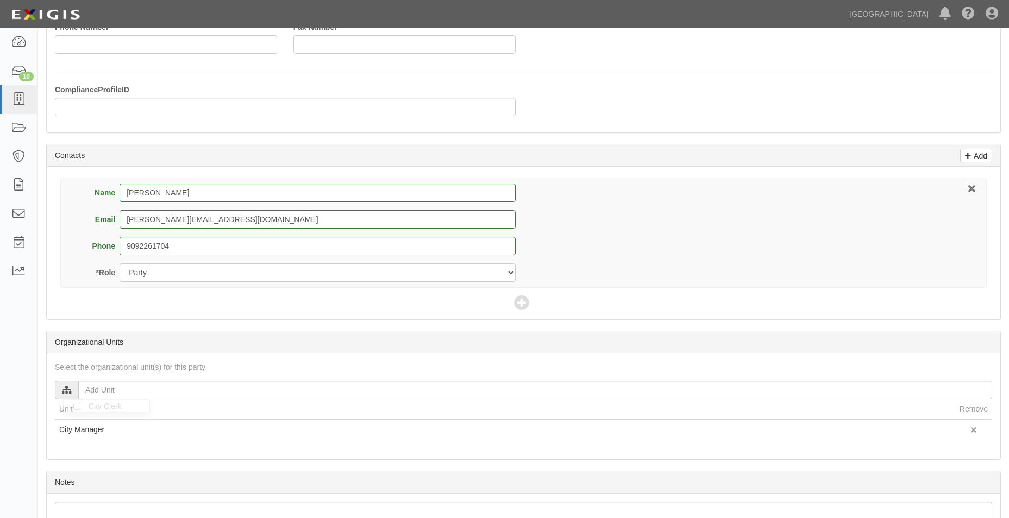
scroll to position [357, 0]
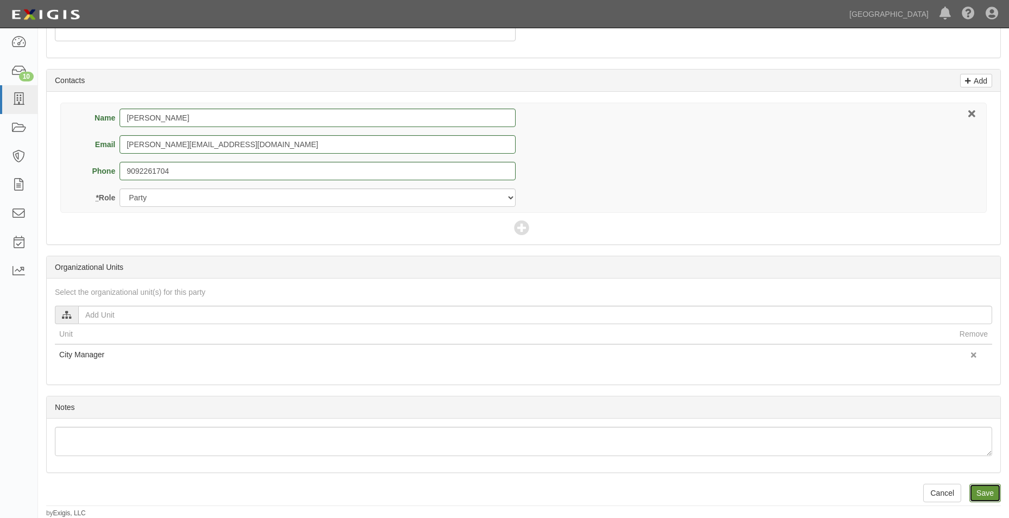
click at [988, 498] on input "Save" at bounding box center [986, 493] width 32 height 18
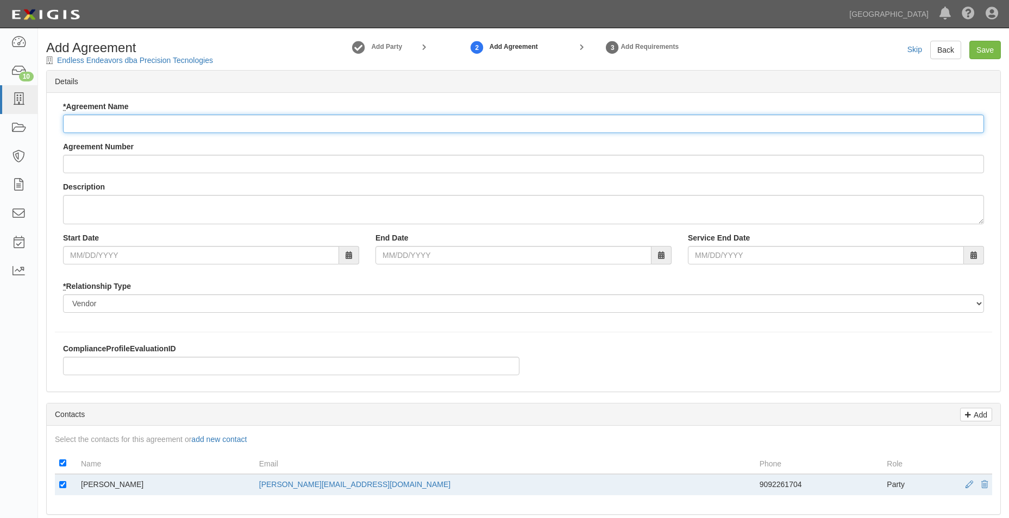
click at [139, 120] on input "* Agreement Name" at bounding box center [523, 124] width 921 height 18
type input "S"
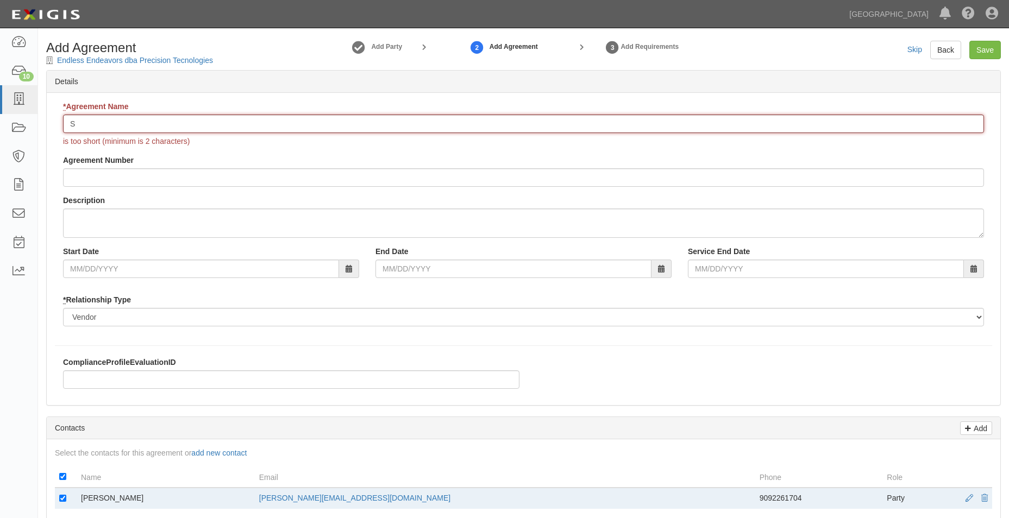
click at [185, 123] on input "S" at bounding box center [523, 124] width 921 height 18
type input "Service Agreement"
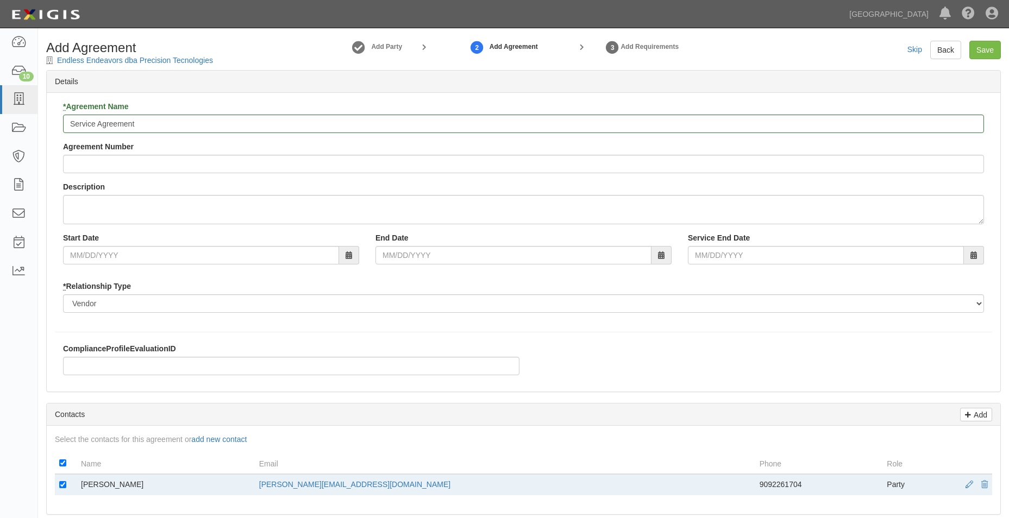
click at [182, 152] on div "Agreement Number" at bounding box center [523, 157] width 921 height 32
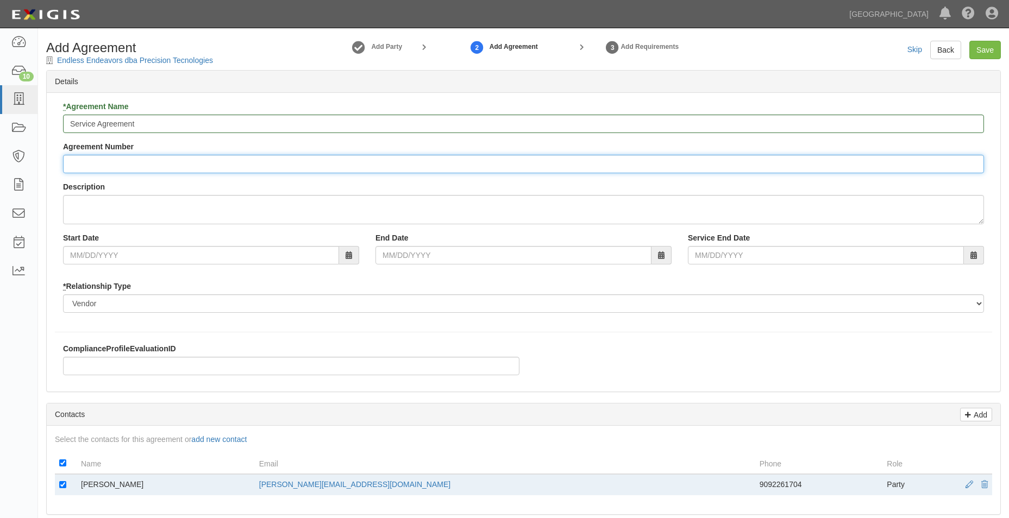
click at [176, 158] on input "Agreement Number" at bounding box center [523, 164] width 921 height 18
type input "A2025-144"
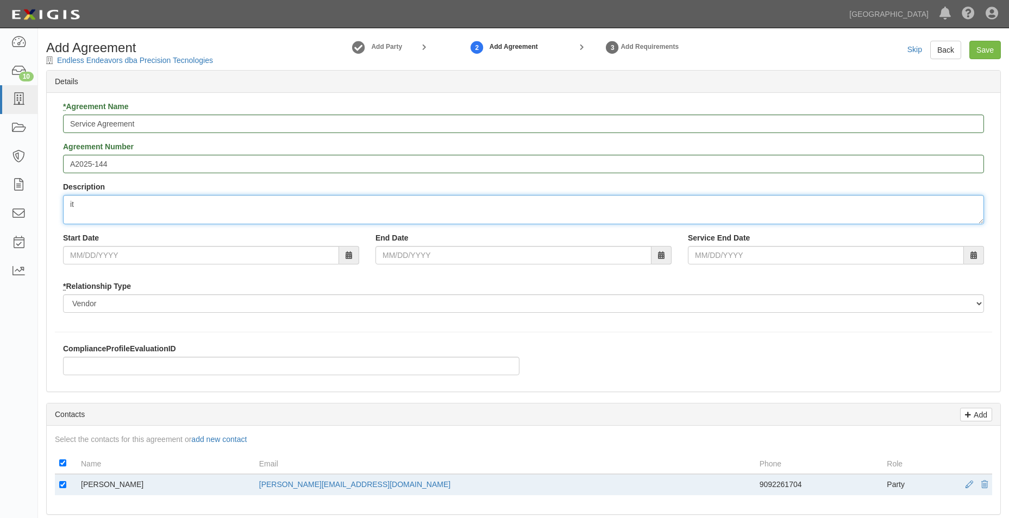
type textarea "i"
type textarea "IT Equipment and setup at City Facilites"
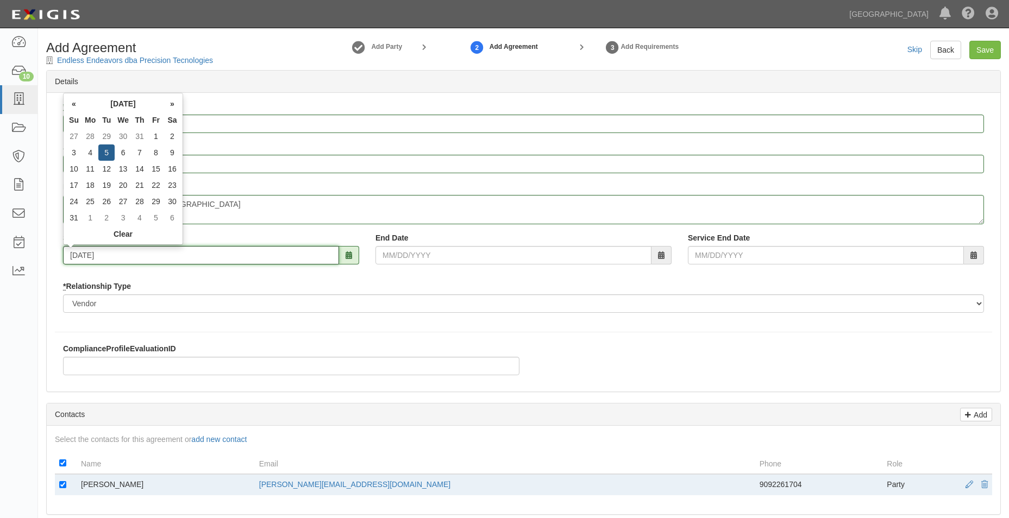
type input "08/05/2025"
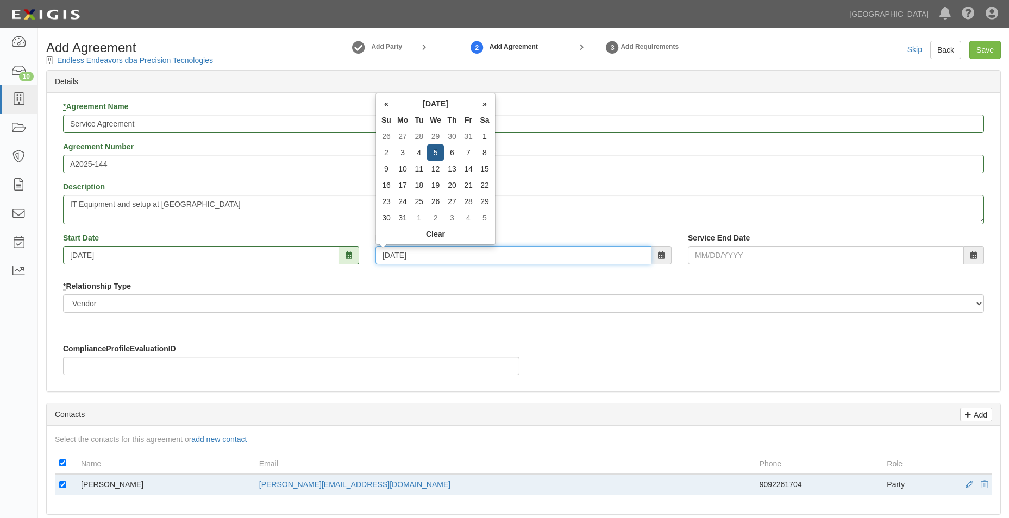
type input "08/05/2026"
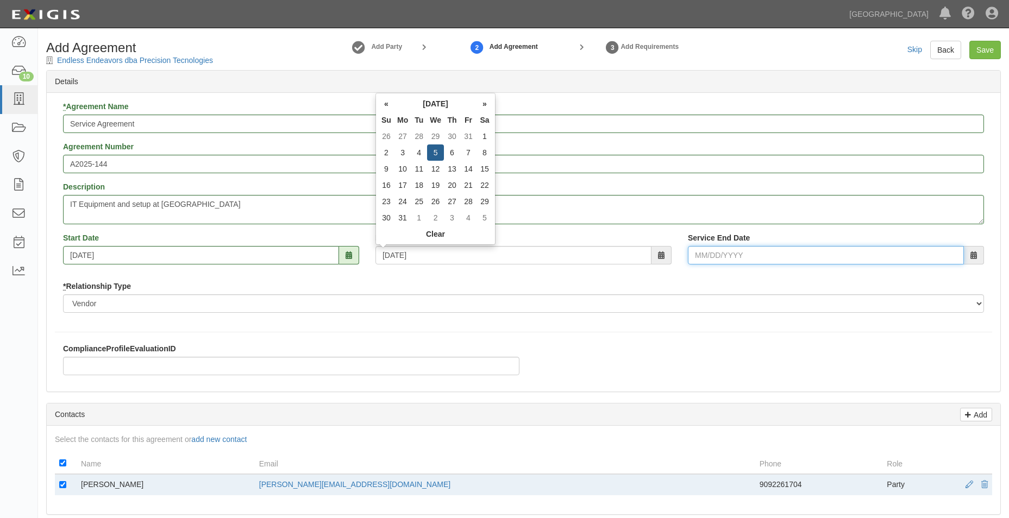
type input "08/05/2026"
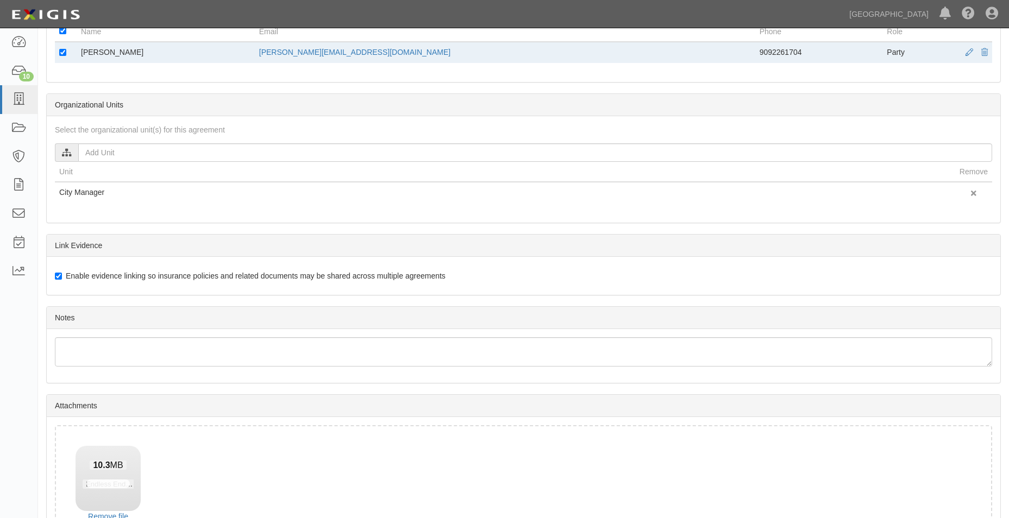
scroll to position [511, 0]
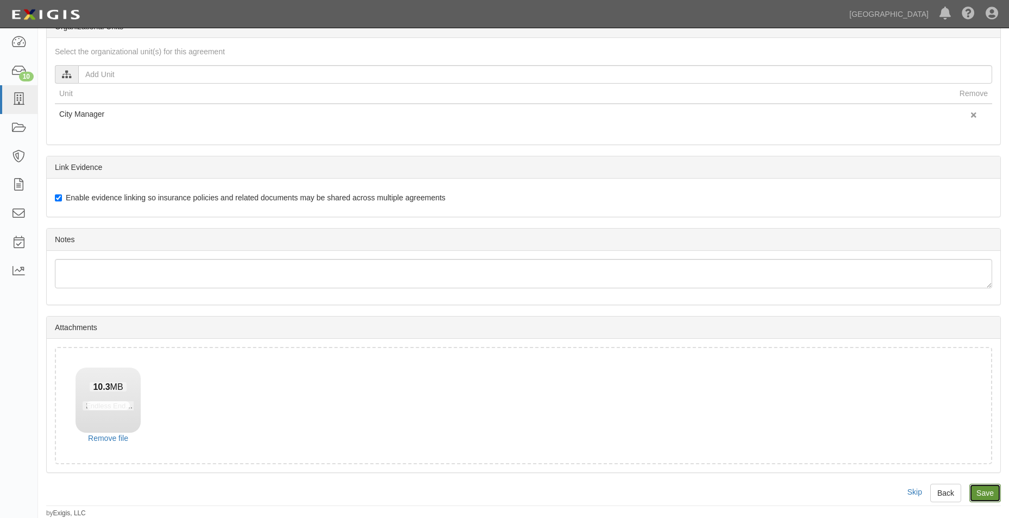
click at [980, 489] on input "Save" at bounding box center [986, 493] width 32 height 18
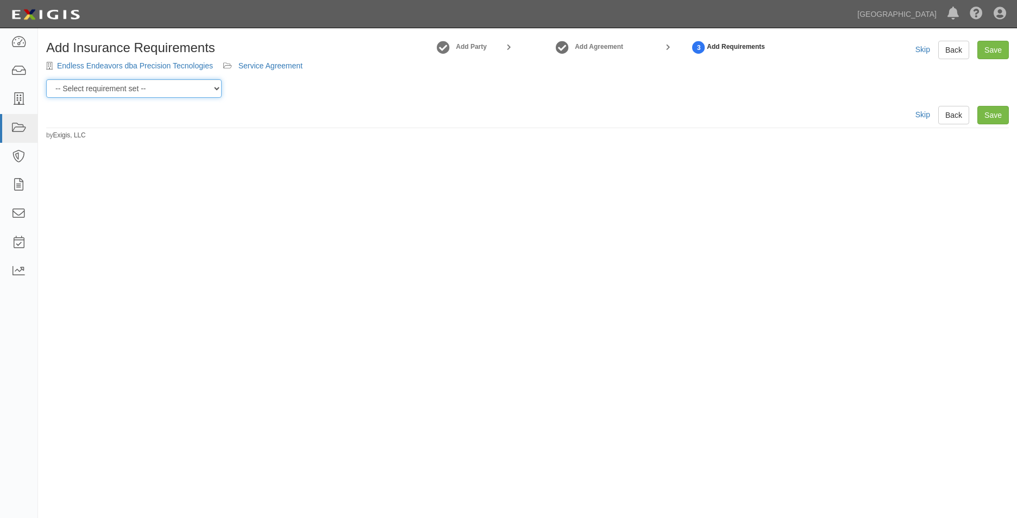
click at [112, 98] on select "-- Select requirement set -- 0-0-0-.03 Prof. Liability 0-0-0-1 CYB 0-1-0-0-1 E&…" at bounding box center [134, 88] width 176 height 18
select select "54298"
click at [46, 79] on select "-- Select requirement set -- 0-0-0-.03 Prof. Liability 0-0-0-1 CYB 0-1-0-0-1 E&…" at bounding box center [134, 88] width 176 height 18
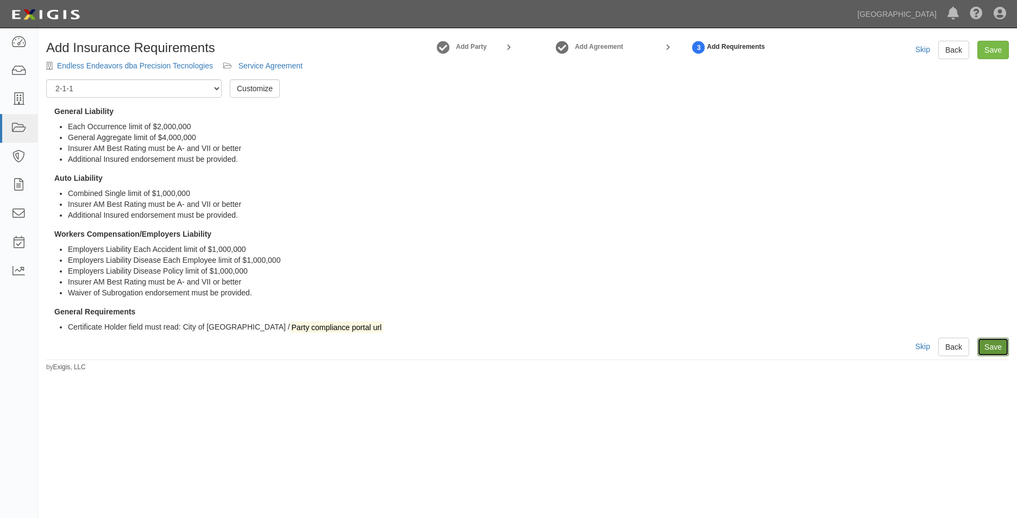
click at [999, 343] on link "Save" at bounding box center [994, 347] width 32 height 18
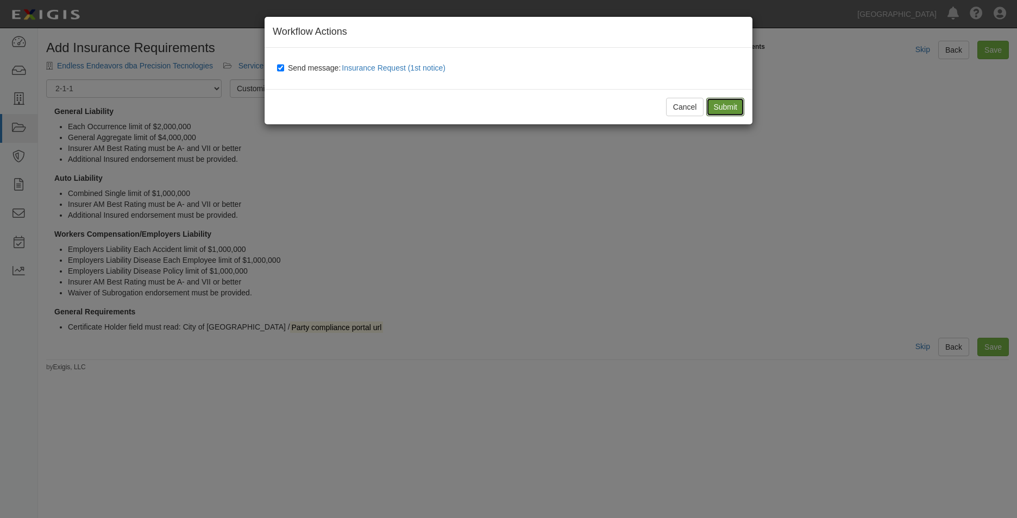
click at [731, 107] on input "Submit" at bounding box center [726, 107] width 38 height 18
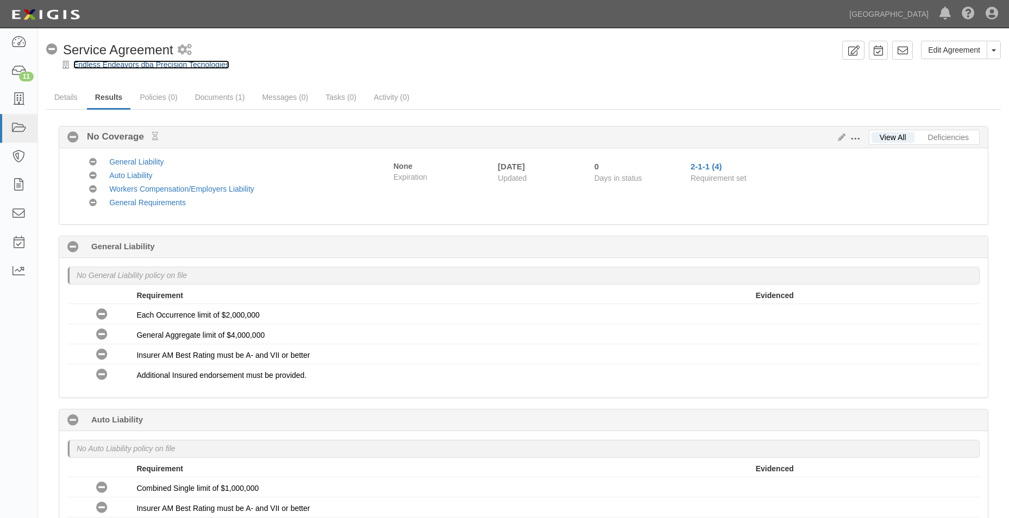
click at [148, 67] on link "Endless Endeavors dba Precision Tecnologies" at bounding box center [151, 64] width 156 height 9
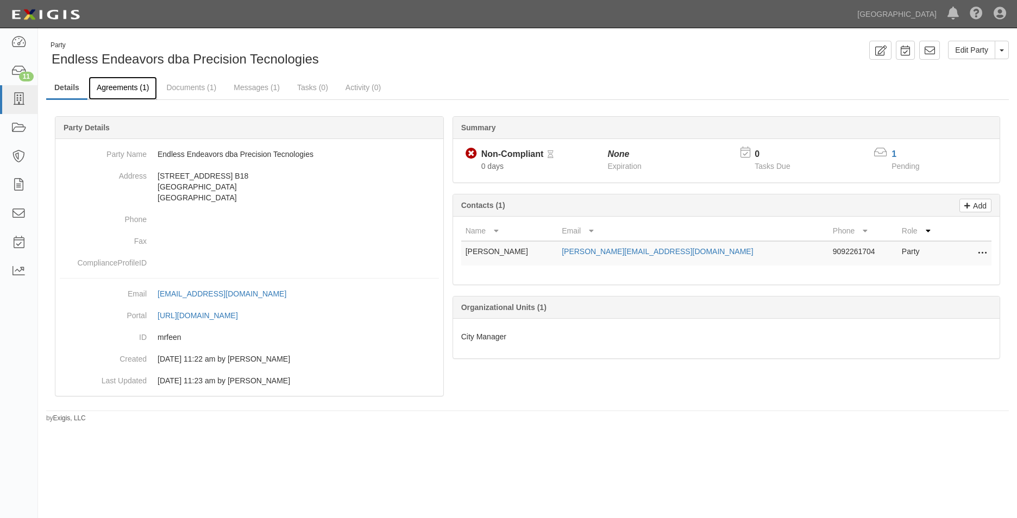
click at [134, 92] on link "Agreements (1)" at bounding box center [123, 88] width 68 height 23
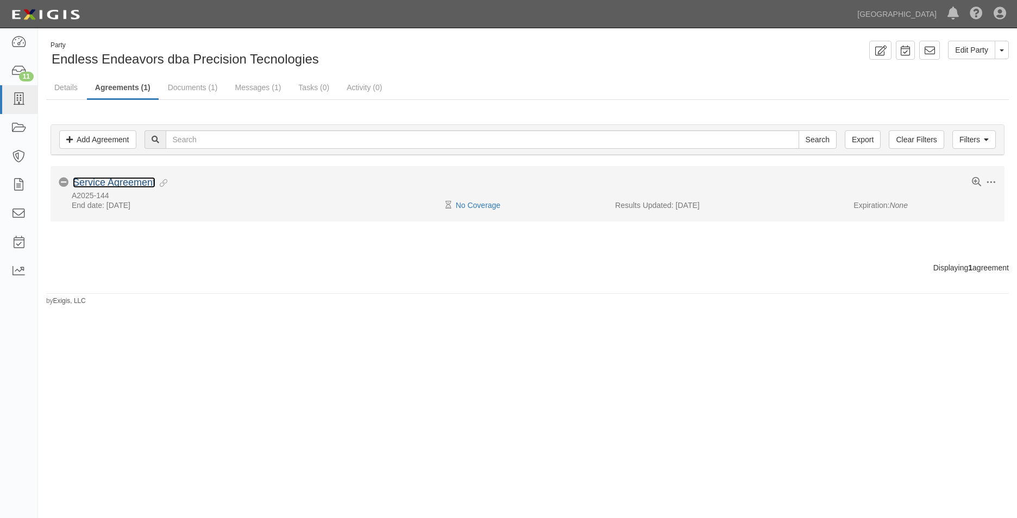
click at [120, 180] on link "Service Agreement" at bounding box center [114, 182] width 83 height 11
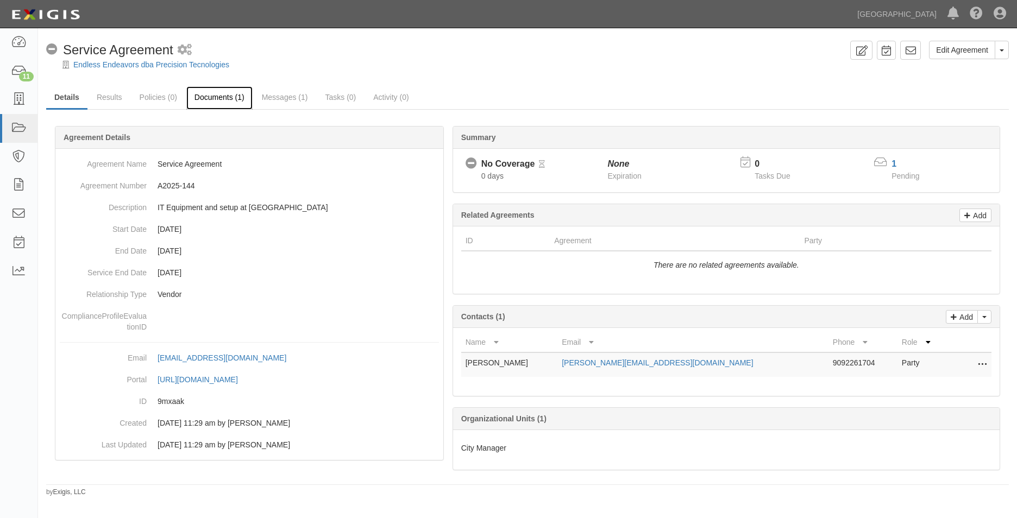
click at [216, 101] on link "Documents (1)" at bounding box center [219, 97] width 66 height 23
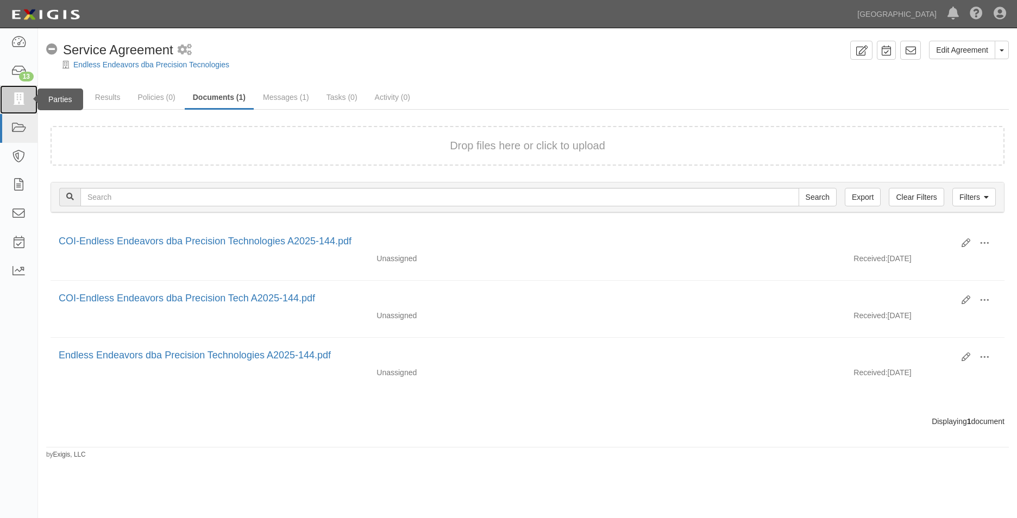
click at [20, 96] on icon at bounding box center [18, 99] width 15 height 12
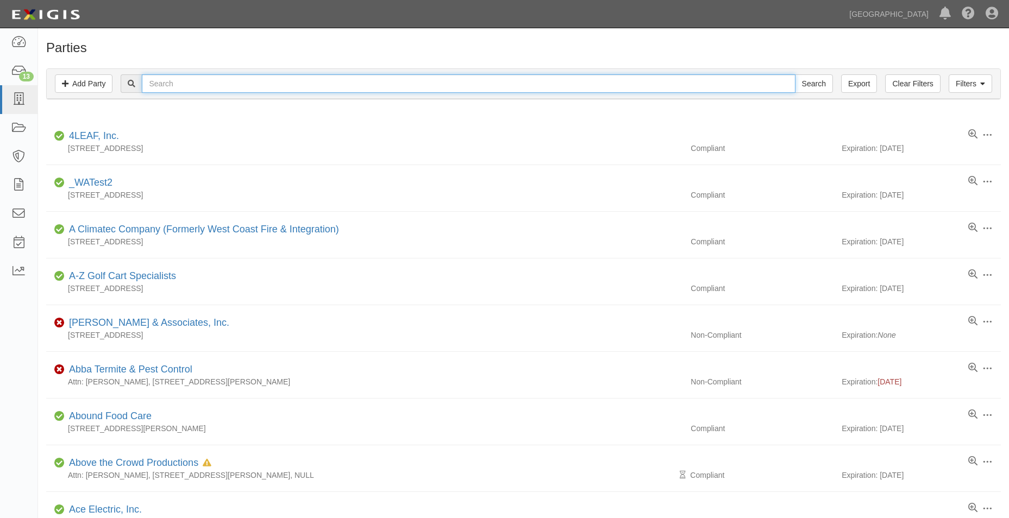
click at [204, 83] on input "text" at bounding box center [468, 83] width 653 height 18
type input "ALL CITIES ENGINEERING"
click at [795, 74] on input "Search" at bounding box center [814, 83] width 38 height 18
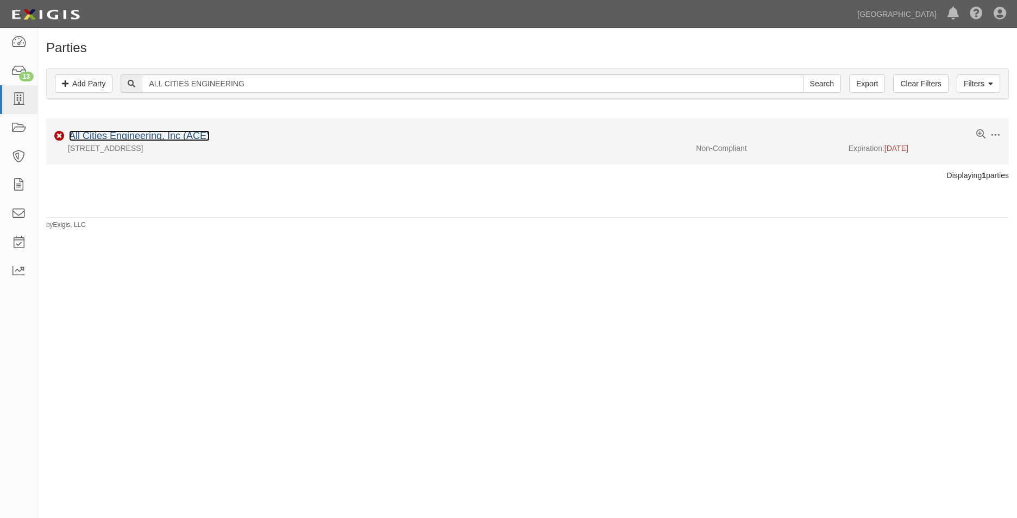
click at [200, 137] on link "All Cities Engineering, Inc (ACE)" at bounding box center [139, 135] width 141 height 11
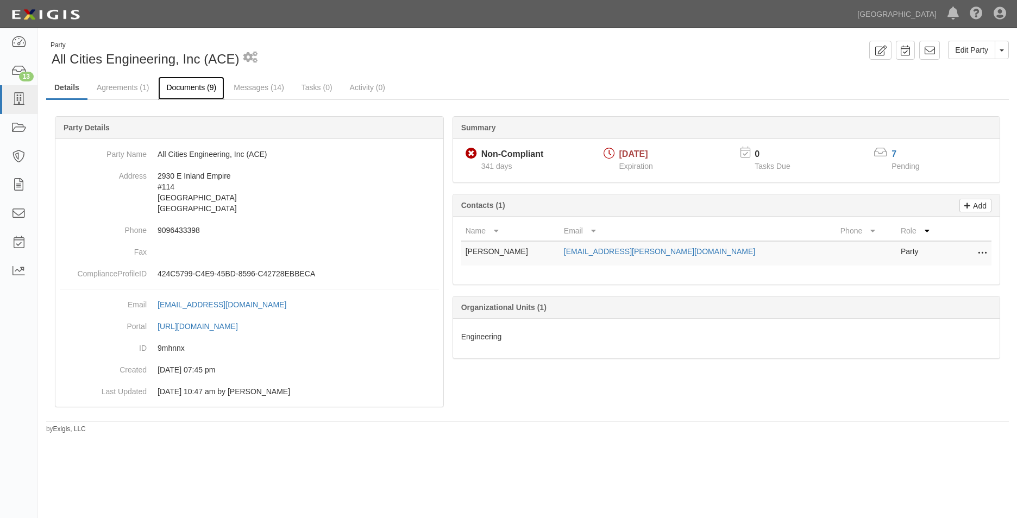
click at [186, 90] on link "Documents (9)" at bounding box center [191, 88] width 66 height 23
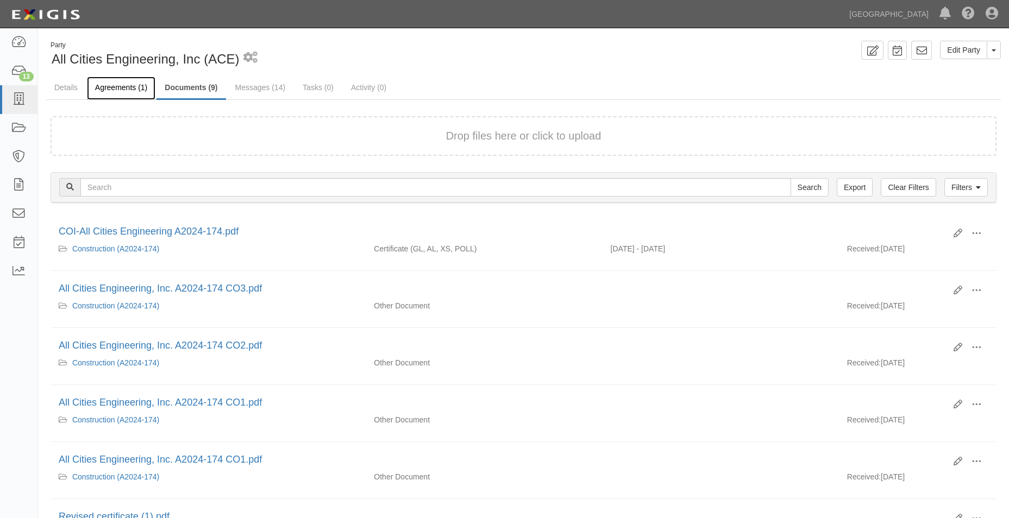
click at [147, 91] on link "Agreements (1)" at bounding box center [121, 88] width 68 height 23
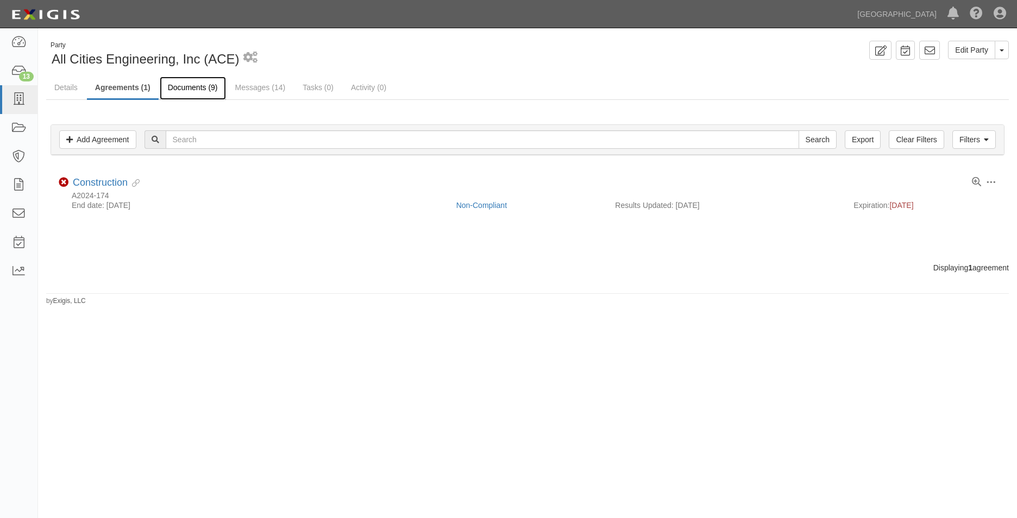
click at [199, 93] on link "Documents (9)" at bounding box center [193, 88] width 66 height 23
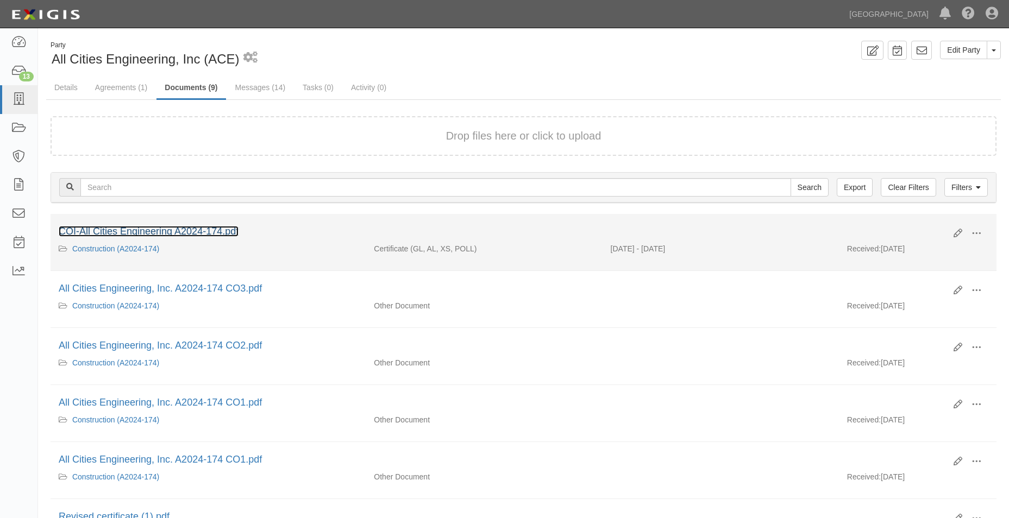
click at [149, 232] on link "COI-All Cities Engineering A2024-174.pdf" at bounding box center [149, 231] width 180 height 11
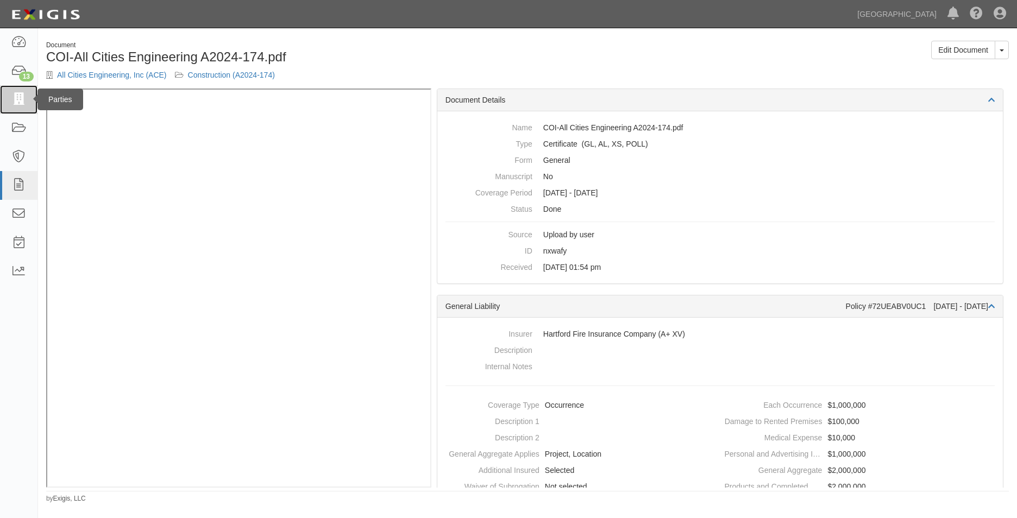
click at [29, 88] on link at bounding box center [18, 99] width 37 height 29
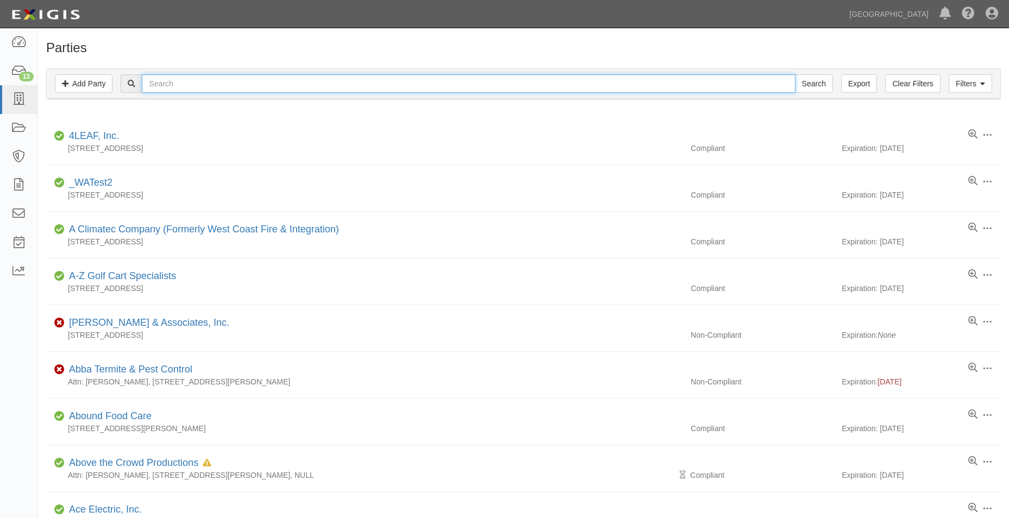
click at [230, 79] on input "text" at bounding box center [468, 83] width 653 height 18
